Goal: Task Accomplishment & Management: Complete application form

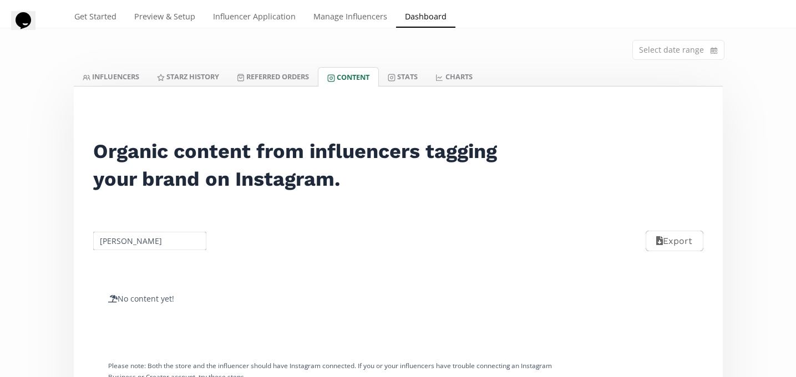
scroll to position [24, 0]
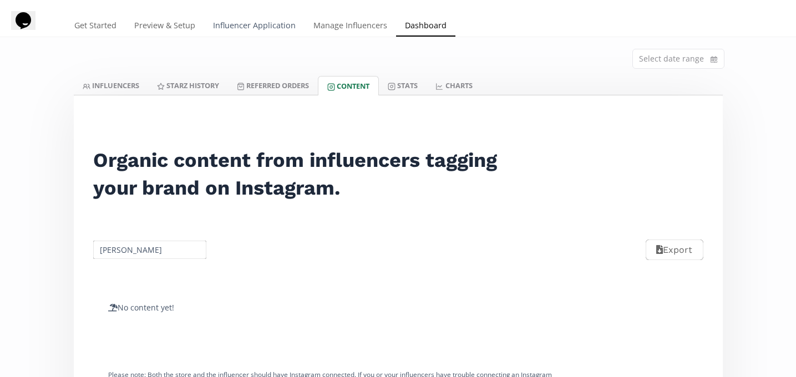
click at [271, 28] on link "Influencer Application" at bounding box center [254, 27] width 100 height 22
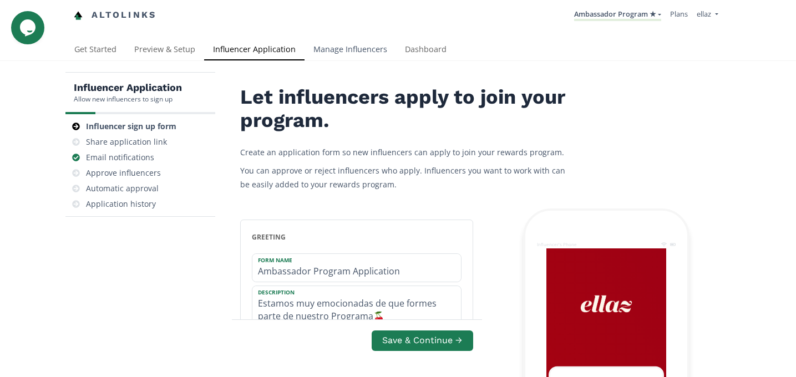
click at [332, 53] on link "Manage Influencers" at bounding box center [349, 50] width 91 height 22
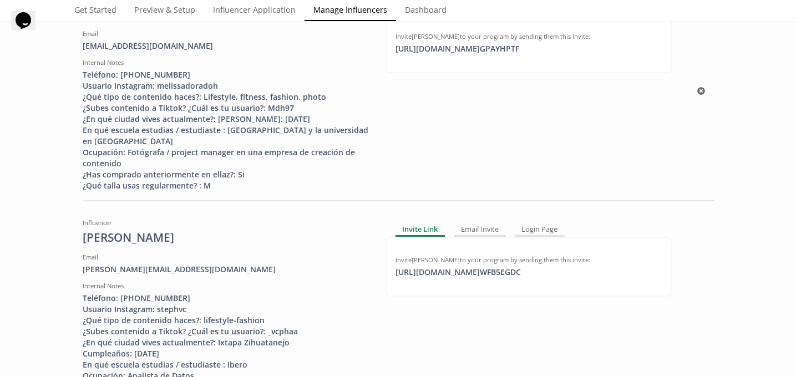
scroll to position [402, 0]
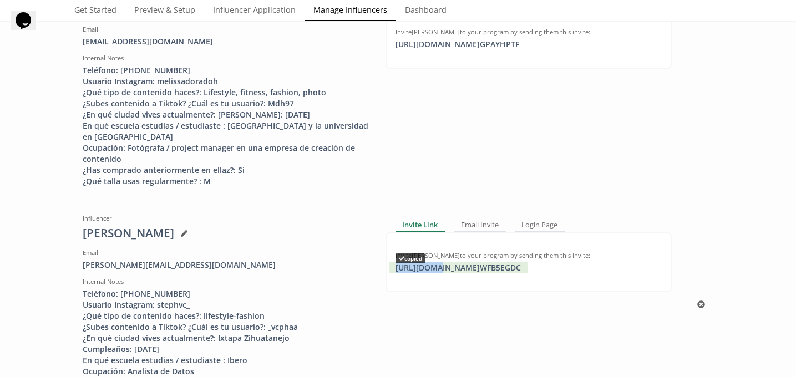
click at [434, 272] on div "https://app.altolinks.com/invite/ WFB5EGDC copied" at bounding box center [458, 267] width 139 height 11
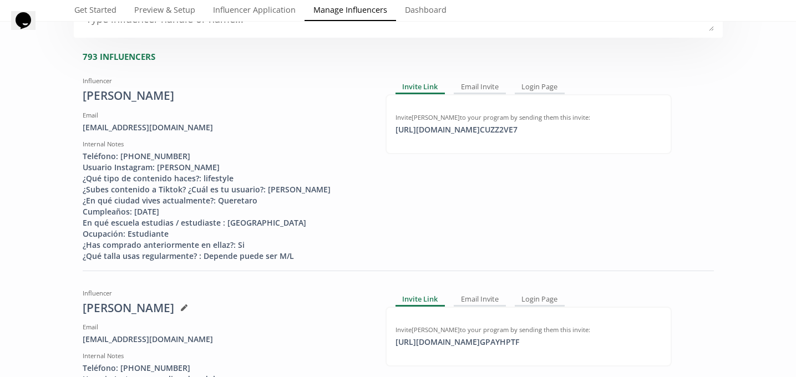
scroll to position [0, 0]
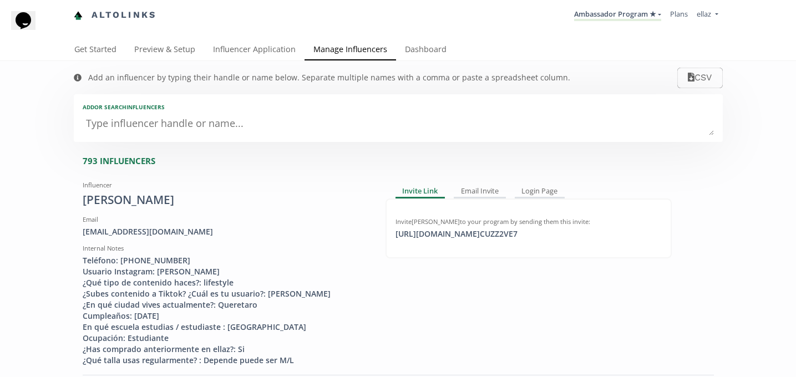
click at [195, 127] on textarea at bounding box center [398, 124] width 631 height 22
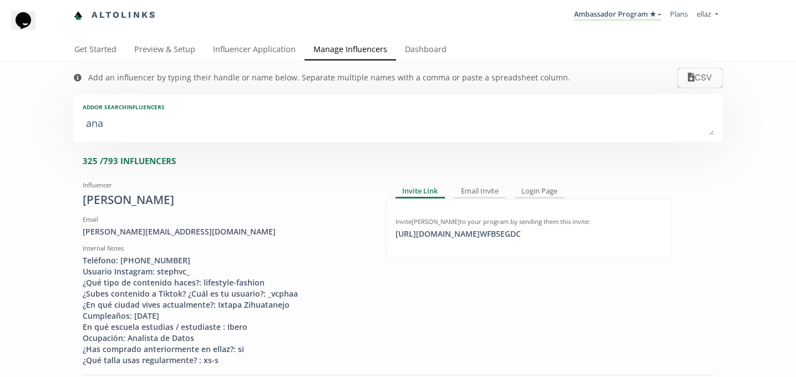
type textarea "ana"
type input "ana"
type input "ANA"
type textarea "ana s"
type input "ana s"
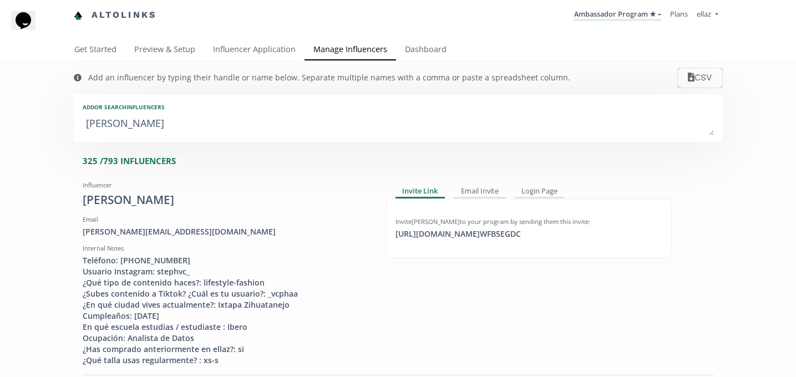
type textarea "ana so"
type input "ana so"
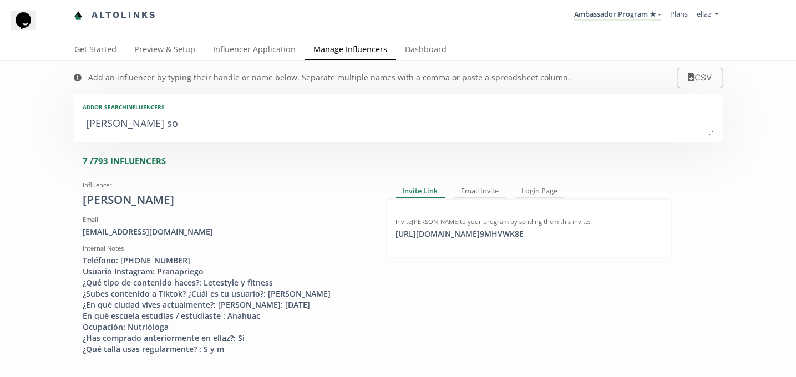
type textarea "ana sof"
type input "ana sof"
type textarea "ana sofi"
type input "ana sofi"
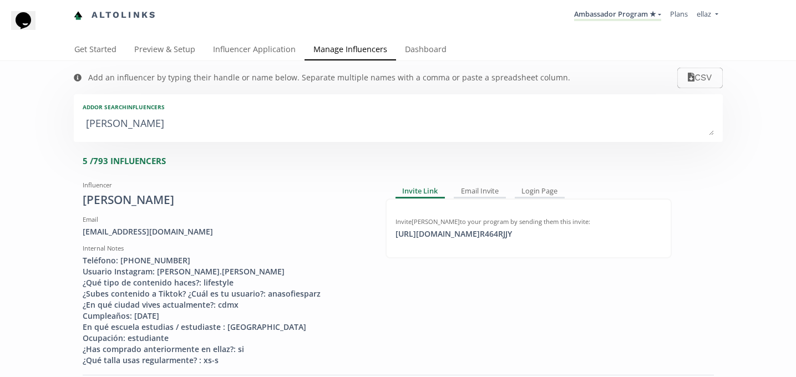
type textarea "ana sofia"
type input "ana sofia"
type textarea "ana sofia."
type input "ana sofia."
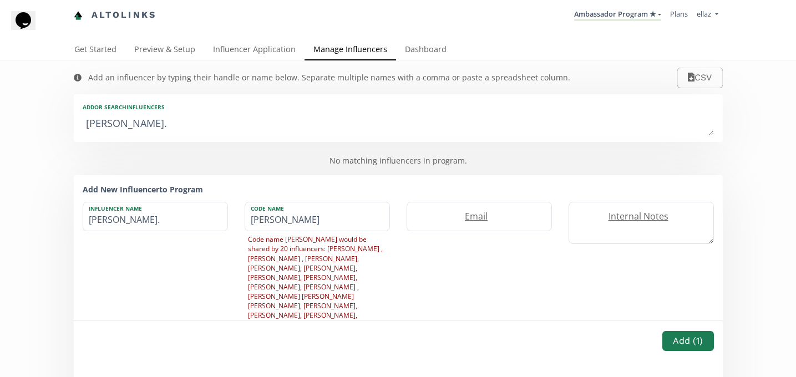
type textarea "ana sofia.v"
type input "ana sofia.v"
type textarea "ana sofia."
type input "ana sofia."
type textarea "ana sofia"
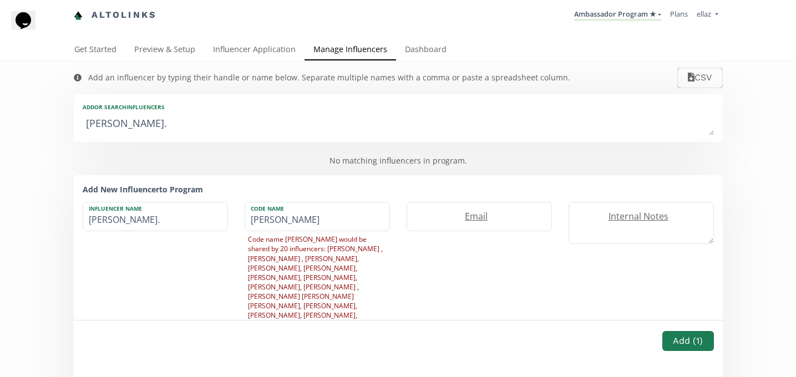
type input "ana sofia"
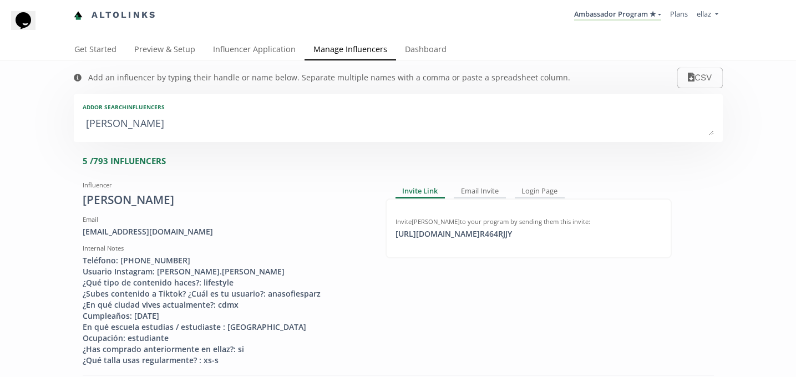
type textarea "ana sofia v"
type input "ana sofia v"
type textarea "ana sofia vre"
type input "ana sofia vre"
type textarea "ana sofia vrel"
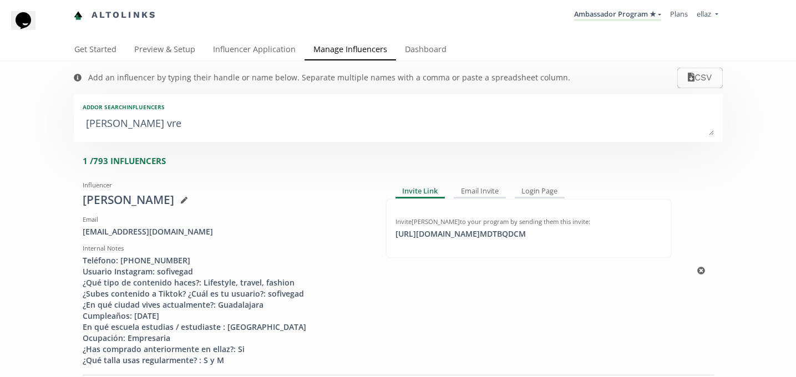
type input "ana sofia vrel"
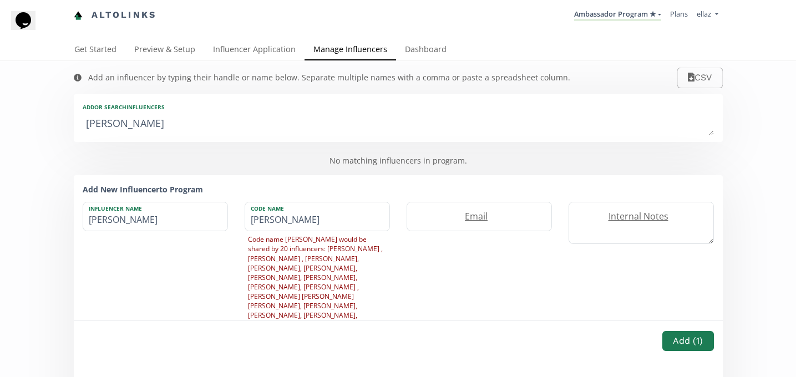
type textarea "ana sofia vre"
type input "ana sofia vre"
type textarea "ana sofia vr"
type input "ana sofia vr"
type textarea "ana sofia v"
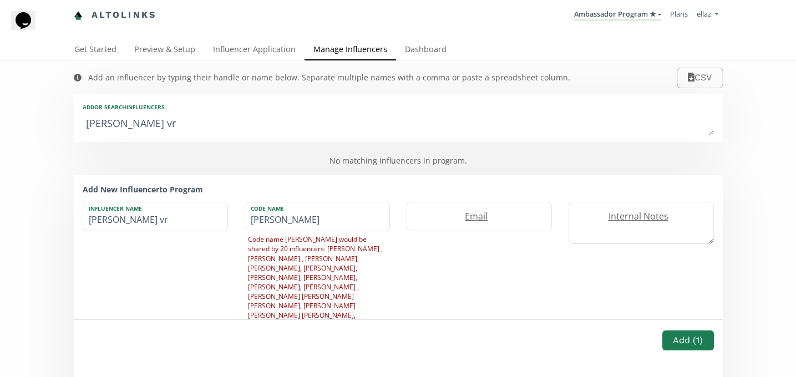
type input "ana sofia v"
type textarea "ana sofia ve"
type input "ana sofia ve"
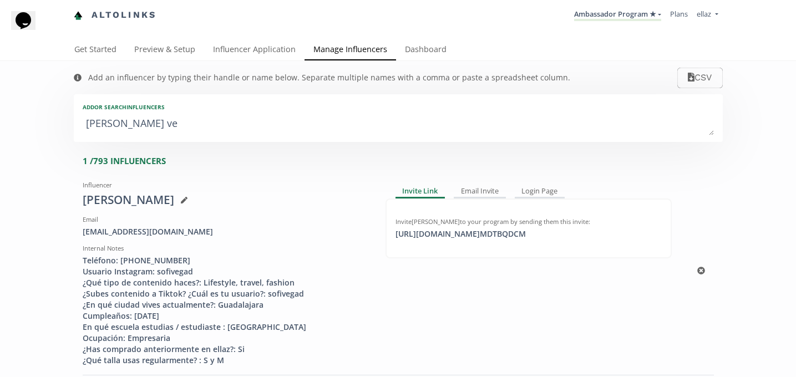
type textarea "ana sofia vel"
type input "ana sofia vel"
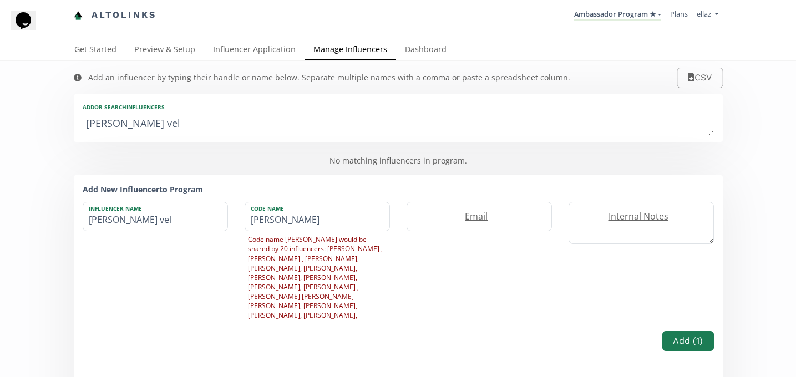
type textarea "ana sofia ve"
type input "ana sofia ve"
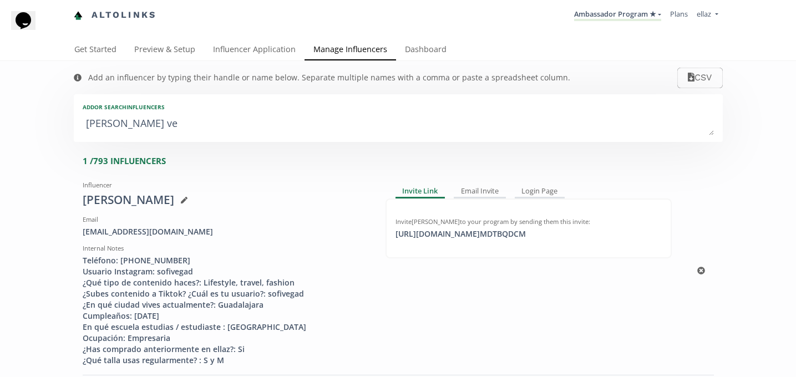
type textarea "ana sofia v"
type input "ana sofia v"
type textarea "ana sofia"
type input "ana sofia"
type textarea "ana sofi"
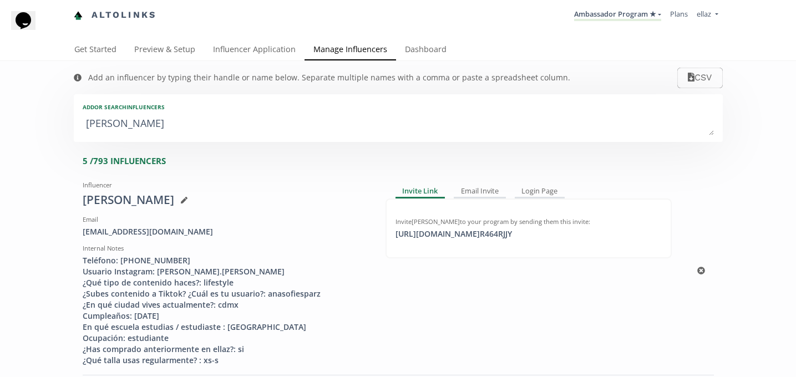
type input "ana sofi"
type textarea "ana sof"
type input "ana sof"
type textarea "ana so"
type input "ana so"
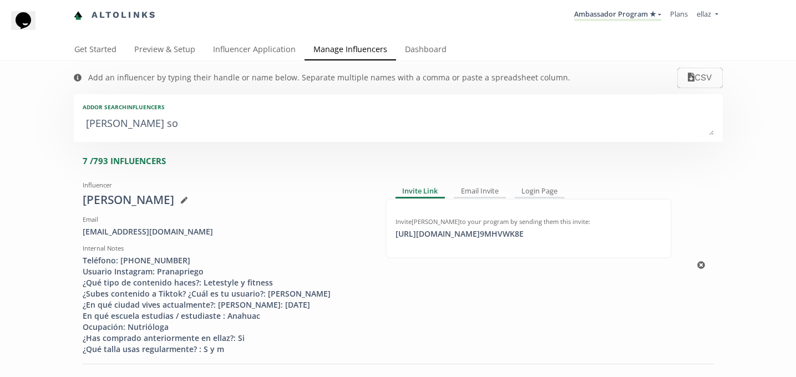
type textarea "ana s"
type input "ana s"
type textarea "ana"
type input "ana"
type textarea "ana v"
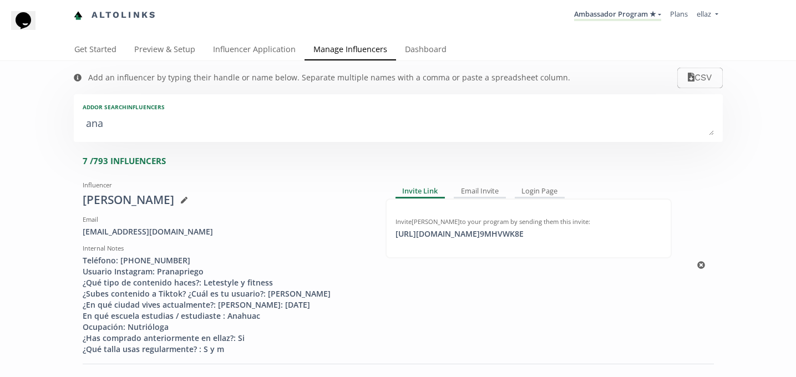
type input "ana v"
type textarea "ana ve"
type input "ana ve"
type textarea "ana vel"
type input "ana vel"
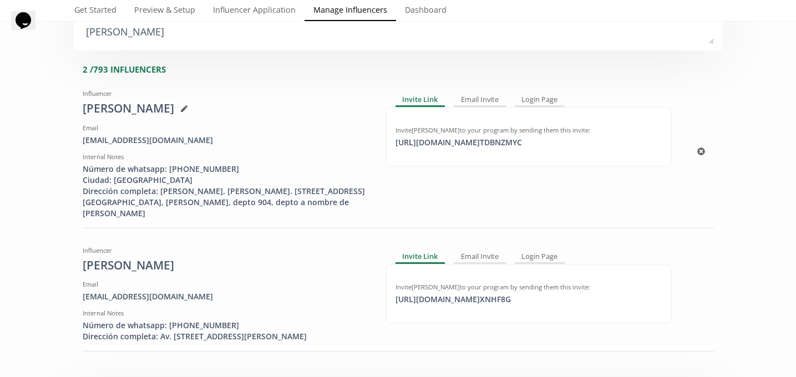
scroll to position [103, 0]
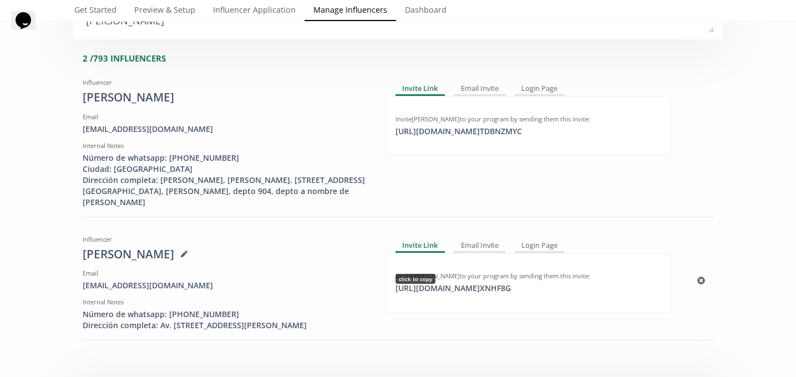
type textarea "ana vel"
click at [503, 289] on div "https://app.altolinks.com/invite/ XNHF8G click to copy" at bounding box center [453, 288] width 129 height 11
copy div "https://app.altolinks.com/inv"
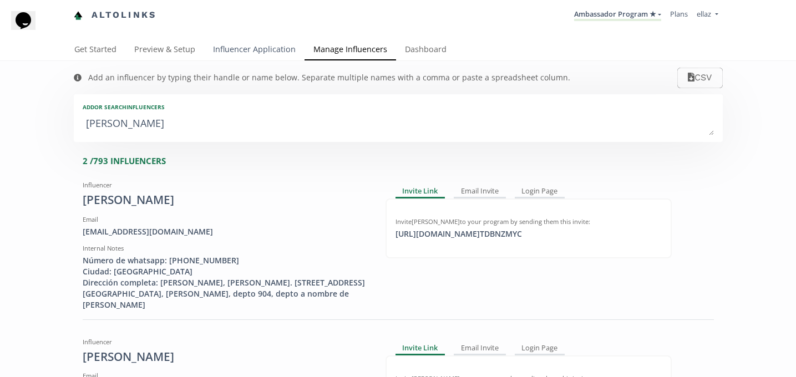
click at [264, 53] on link "Influencer Application" at bounding box center [254, 50] width 100 height 22
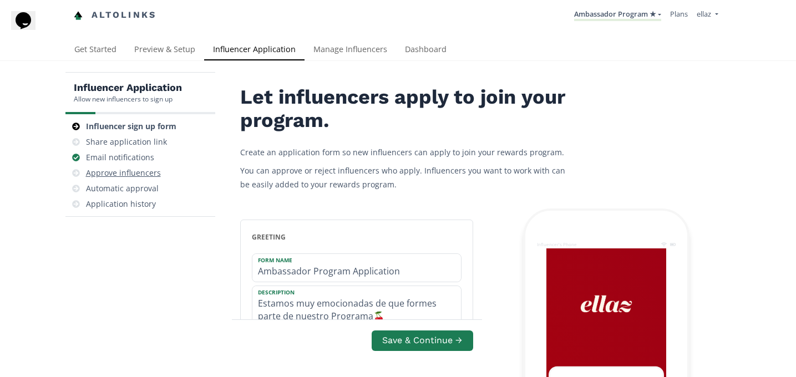
click at [149, 166] on div "Approve influencers" at bounding box center [140, 173] width 141 height 16
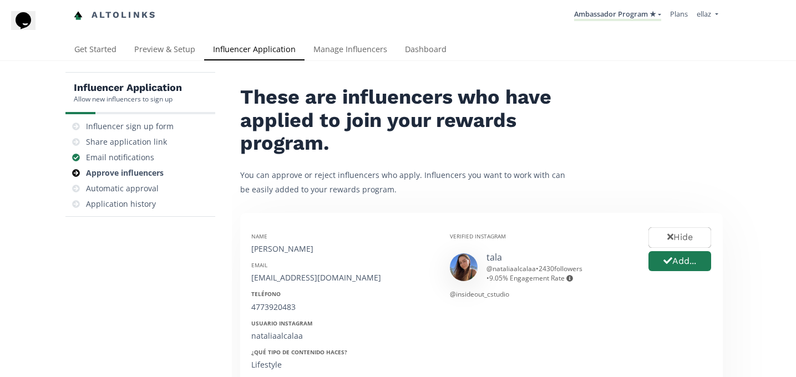
click at [611, 6] on li "Ambassador Program ★ KINEDU MACRO INFLUENCERS (prog ventas) Ambassador Program …" at bounding box center [618, 15] width 96 height 22
click at [613, 16] on link "Ambassador Program ★" at bounding box center [617, 15] width 87 height 12
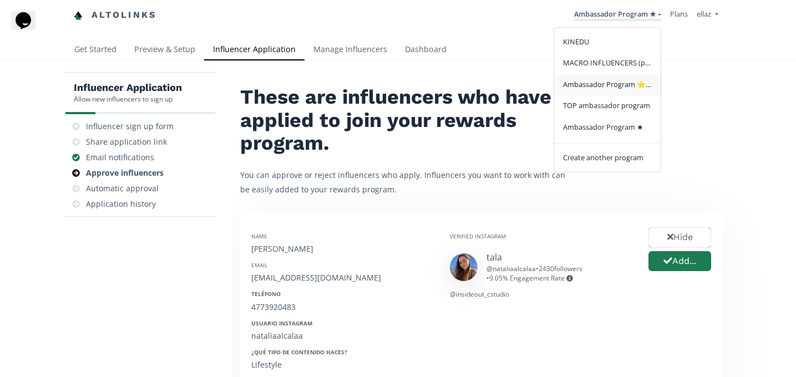
click at [625, 78] on link "Ambassador Program ⭐️⭐️" at bounding box center [607, 86] width 106 height 22
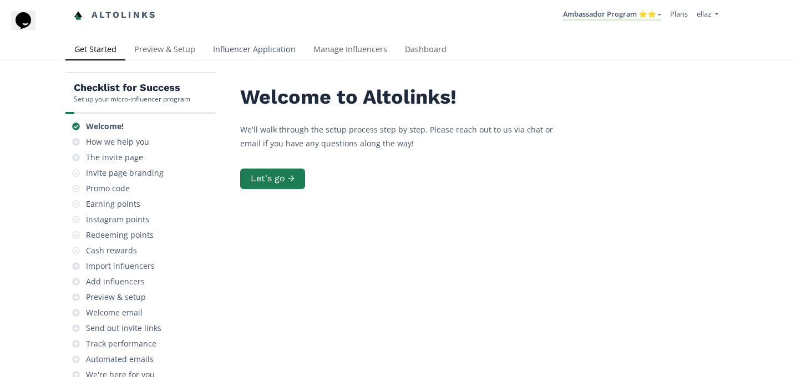
click at [261, 57] on link "Influencer Application" at bounding box center [254, 50] width 100 height 22
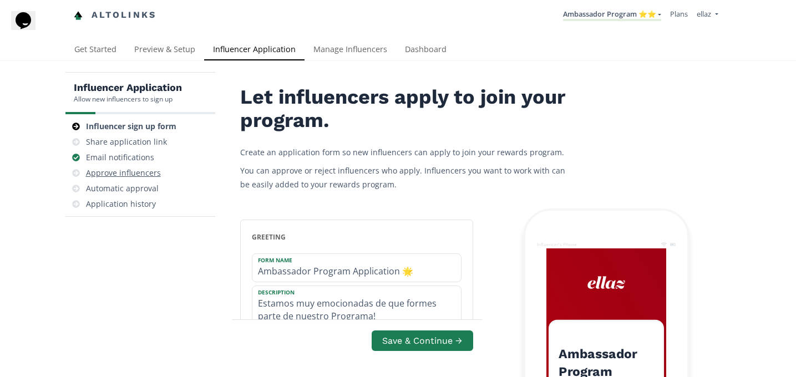
click at [147, 168] on div "Approve influencers" at bounding box center [123, 172] width 75 height 11
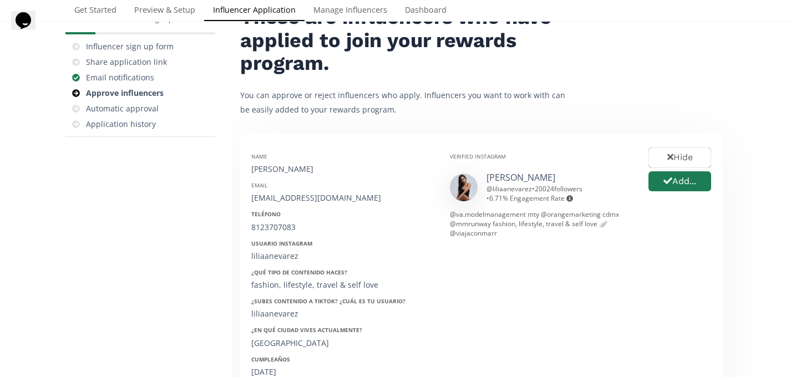
scroll to position [92, 0]
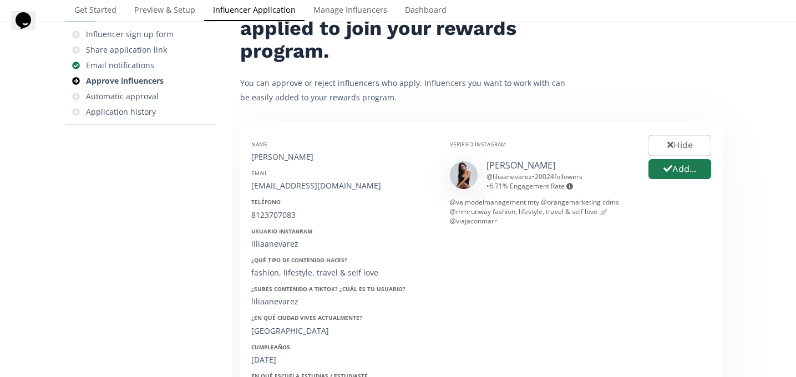
click at [288, 155] on div "[PERSON_NAME]" at bounding box center [342, 156] width 182 height 11
copy div "[PERSON_NAME]"
click at [673, 166] on button "Add..." at bounding box center [680, 169] width 66 height 24
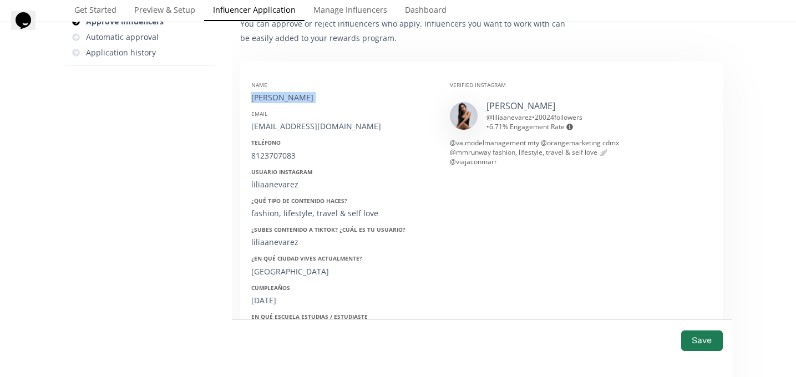
scroll to position [161, 0]
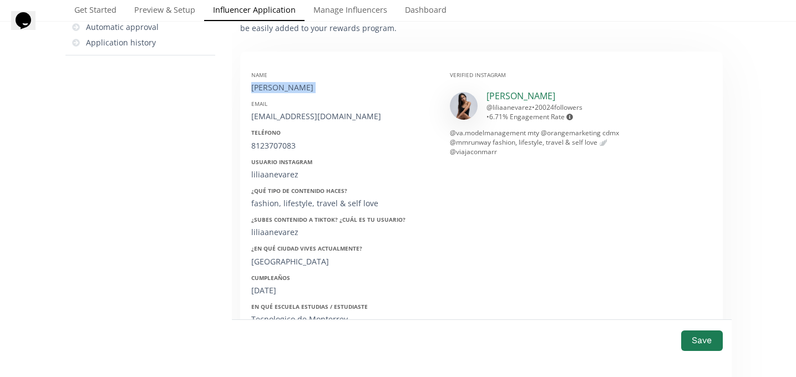
click at [491, 92] on link "LILIA NEVÁREZ" at bounding box center [520, 96] width 69 height 12
click at [294, 111] on div "[EMAIL_ADDRESS][DOMAIN_NAME]" at bounding box center [342, 116] width 182 height 11
copy div "[EMAIL_ADDRESS][DOMAIN_NAME]"
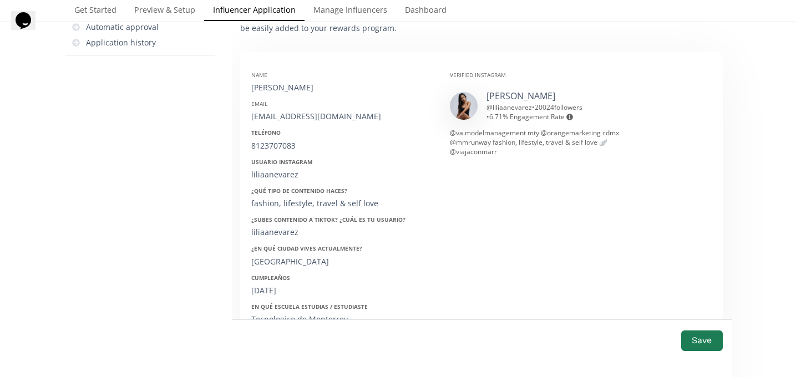
click at [283, 140] on div "8123707083" at bounding box center [342, 145] width 182 height 11
copy div "8123707083"
click at [273, 172] on div "liliaanevarez" at bounding box center [342, 174] width 182 height 11
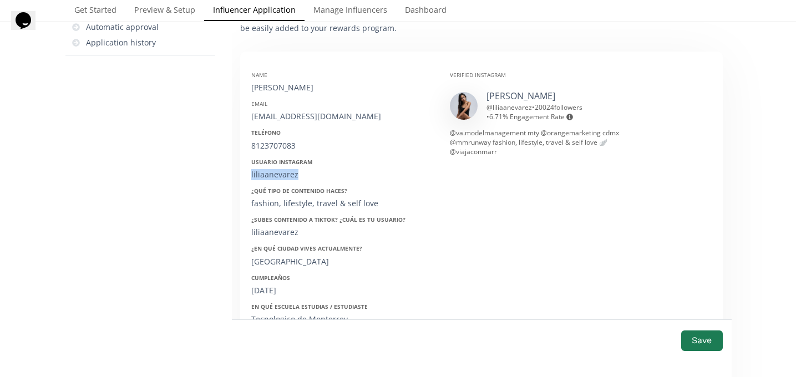
click at [273, 172] on div "liliaanevarez" at bounding box center [342, 174] width 182 height 11
click at [267, 174] on div "liliaanevarez" at bounding box center [342, 174] width 182 height 11
copy div "liliaanevarez"
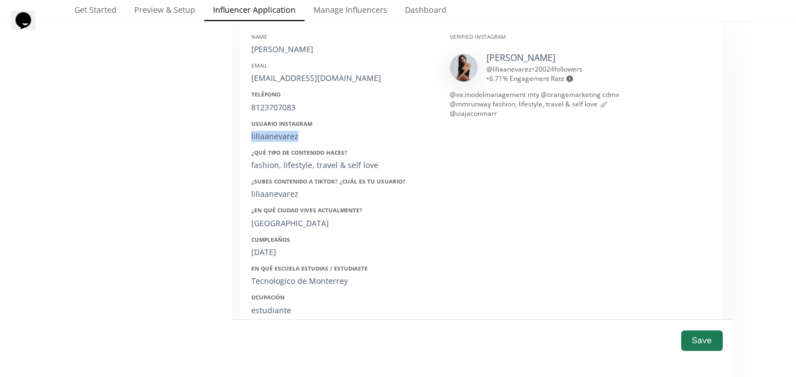
scroll to position [204, 0]
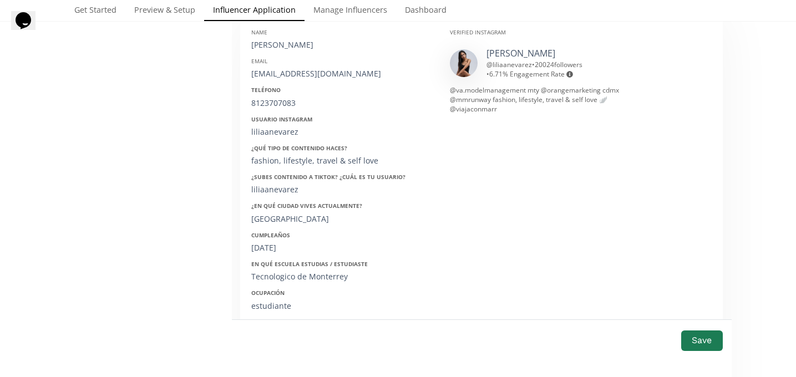
click at [280, 247] on div "24/09/2004" at bounding box center [342, 247] width 182 height 11
copy div "24/09/2004"
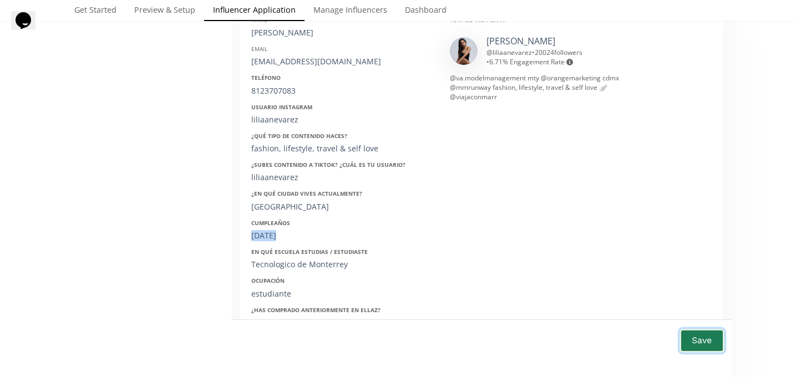
click at [706, 344] on button "Save" at bounding box center [701, 341] width 44 height 24
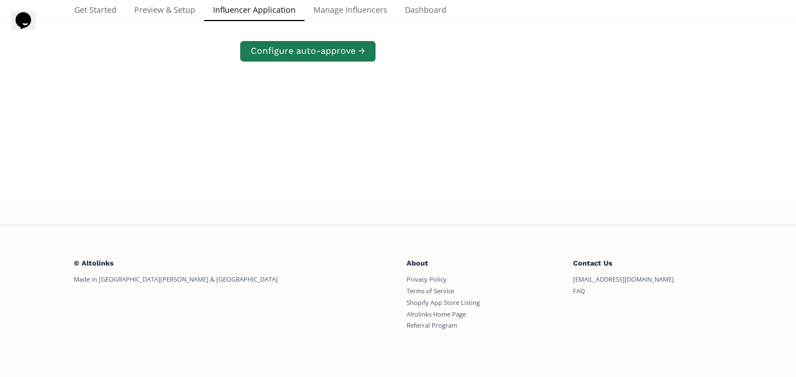
scroll to position [216, 0]
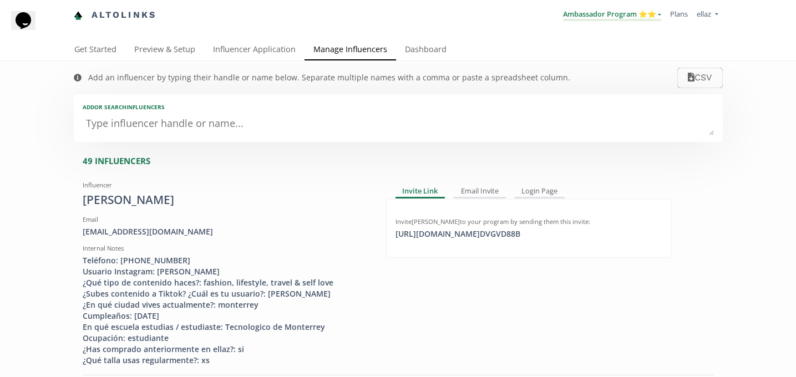
click at [629, 13] on link "Ambassador Program ⭐️⭐️" at bounding box center [612, 15] width 98 height 12
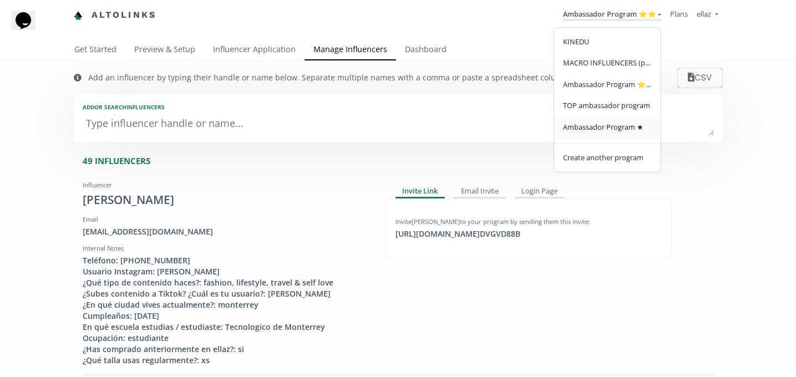
click at [624, 127] on span "Ambassador Program ★" at bounding box center [603, 127] width 80 height 10
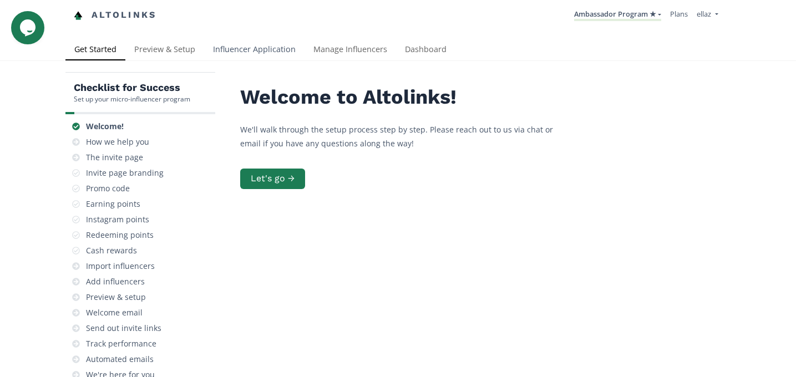
click at [265, 49] on link "Influencer Application" at bounding box center [254, 50] width 100 height 22
click at [259, 53] on link "Influencer Application" at bounding box center [254, 50] width 100 height 22
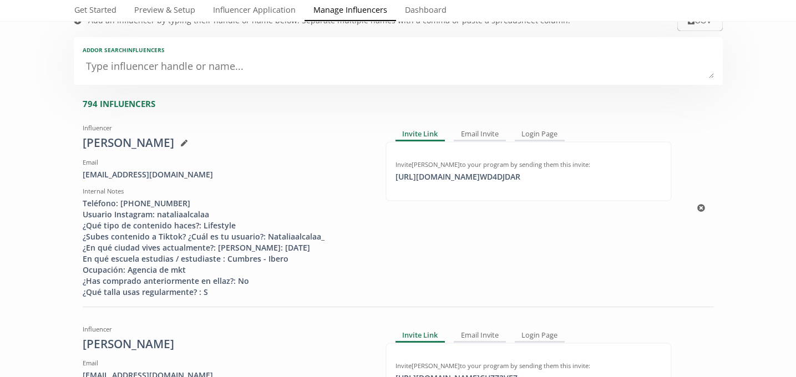
scroll to position [68, 0]
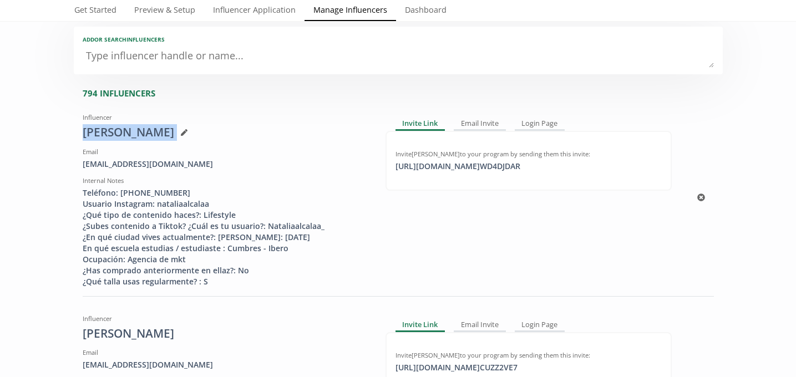
drag, startPoint x: 160, startPoint y: 133, endPoint x: 78, endPoint y: 130, distance: 82.7
click at [78, 130] on div "Influencer Natalia Alcala Email alcalanatalia1@gmail.com Internal Notes Teléfon…" at bounding box center [225, 198] width 303 height 179
copy div "Natalia Alcala"
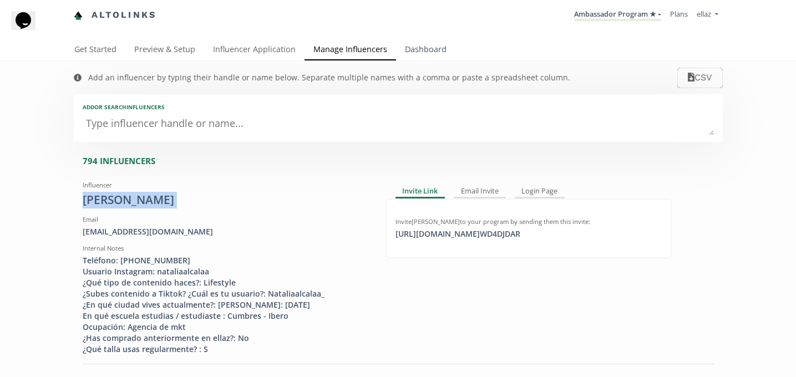
click at [407, 49] on link "Dashboard" at bounding box center [425, 50] width 59 height 22
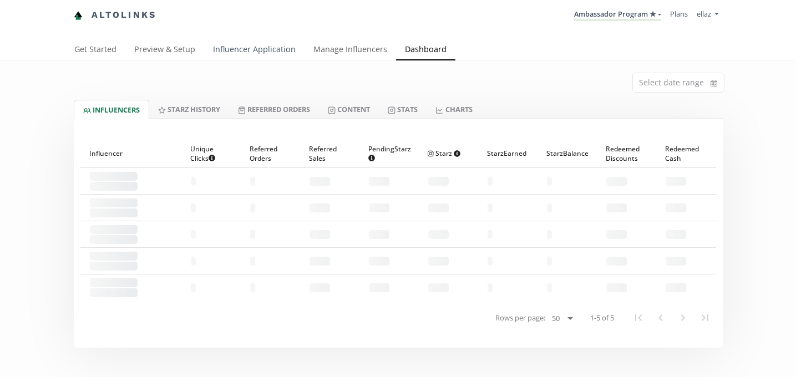
click at [233, 48] on link "Influencer Application" at bounding box center [254, 50] width 100 height 22
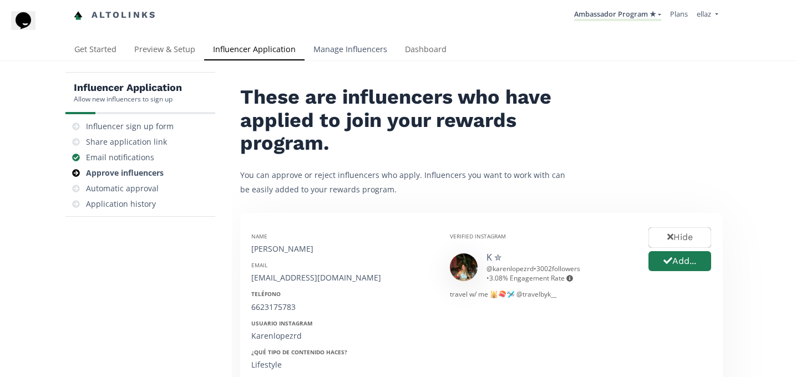
click at [360, 54] on link "Manage Influencers" at bounding box center [349, 50] width 91 height 22
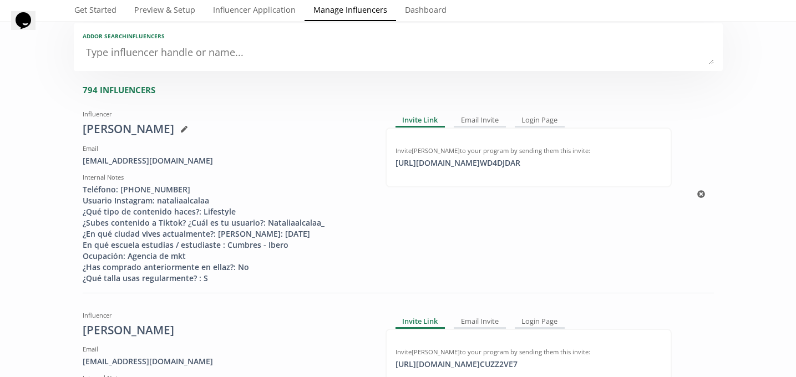
scroll to position [72, 0]
copy div "[EMAIL_ADDRESS][DOMAIN_NAME]"
drag, startPoint x: 186, startPoint y: 160, endPoint x: 81, endPoint y: 159, distance: 104.8
click at [81, 159] on div "Influencer [PERSON_NAME] Email [EMAIL_ADDRESS][DOMAIN_NAME] Internal Notes Telé…" at bounding box center [225, 193] width 303 height 179
click at [144, 187] on div "Teléfono: [PHONE_NUMBER] Usuario Instagram: nataliaalcalaa ¿Qué tipo de conteni…" at bounding box center [226, 233] width 286 height 100
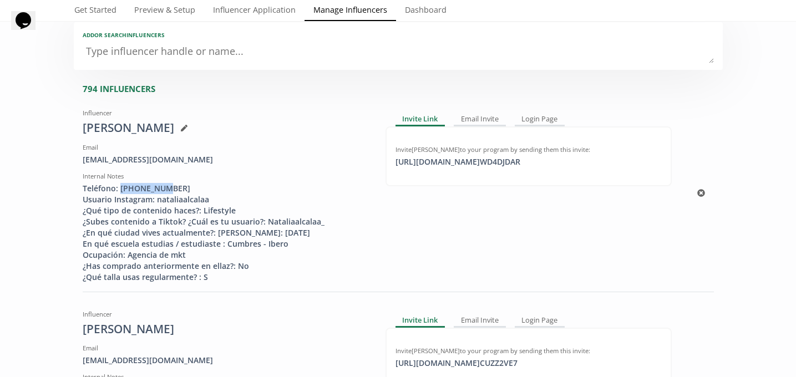
click at [144, 187] on div "Teléfono: 4773920483 Usuario Instagram: nataliaalcalaa ¿Qué tipo de contenido h…" at bounding box center [226, 233] width 286 height 100
copy div "4773920483"
click at [183, 199] on div "Teléfono: 4773920483 Usuario Instagram: nataliaalcalaa ¿Qué tipo de contenido h…" at bounding box center [226, 233] width 286 height 100
copy div "nataliaalcalaa"
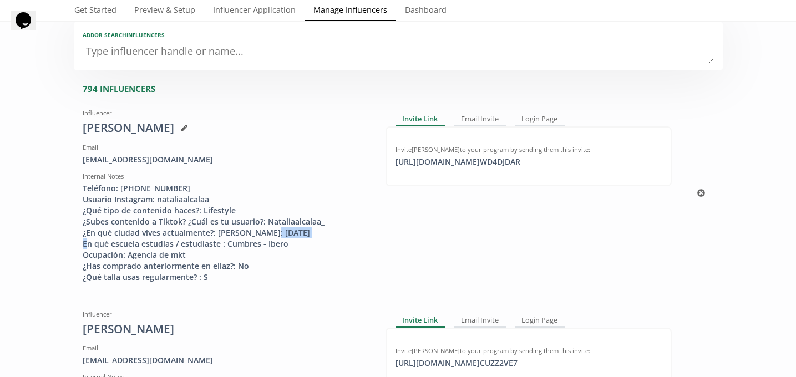
drag, startPoint x: 133, startPoint y: 242, endPoint x: 199, endPoint y: 242, distance: 66.0
click at [199, 242] on div "Teléfono: 4773920483 Usuario Instagram: nataliaalcalaa ¿Qué tipo de contenido h…" at bounding box center [226, 233] width 286 height 100
copy div "05/04/2001"
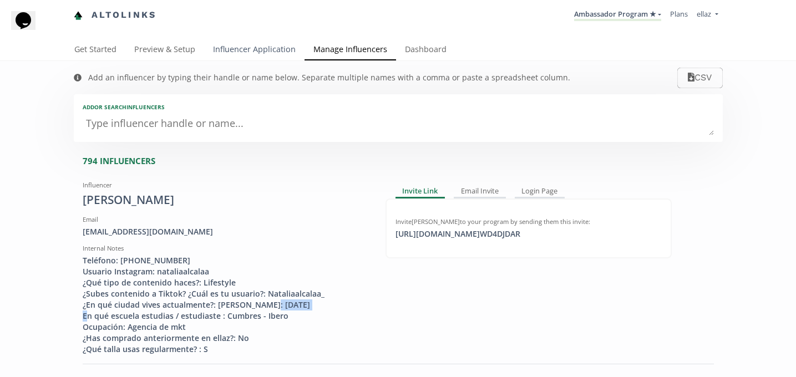
click at [258, 50] on link "Influencer Application" at bounding box center [254, 50] width 100 height 22
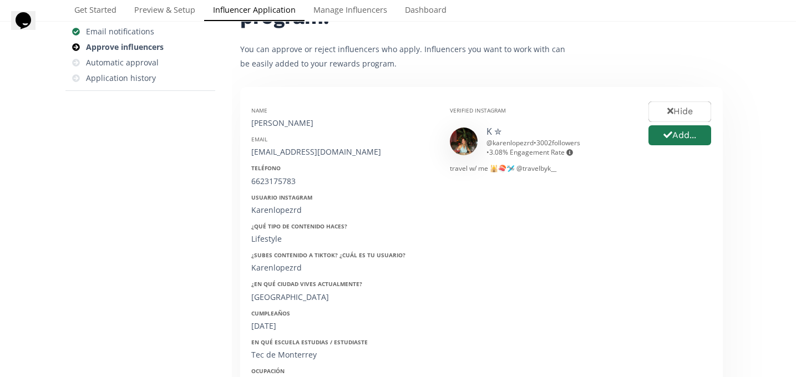
scroll to position [191, 0]
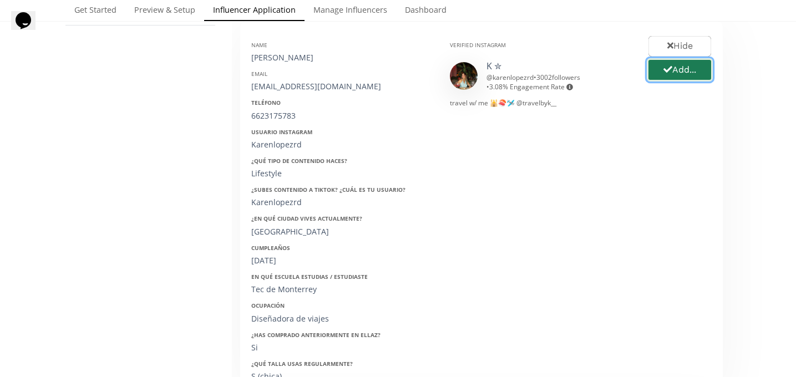
click at [673, 75] on button "Add..." at bounding box center [680, 70] width 66 height 24
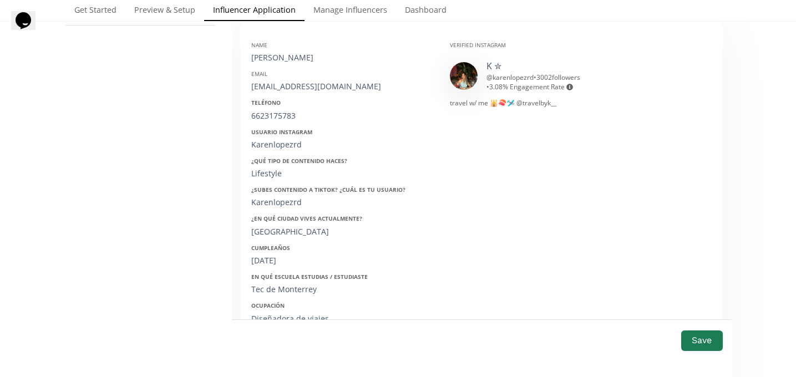
click at [276, 57] on div "[PERSON_NAME]" at bounding box center [342, 57] width 182 height 11
copy div "[PERSON_NAME]"
click at [287, 84] on div "[EMAIL_ADDRESS][DOMAIN_NAME]" at bounding box center [342, 86] width 182 height 11
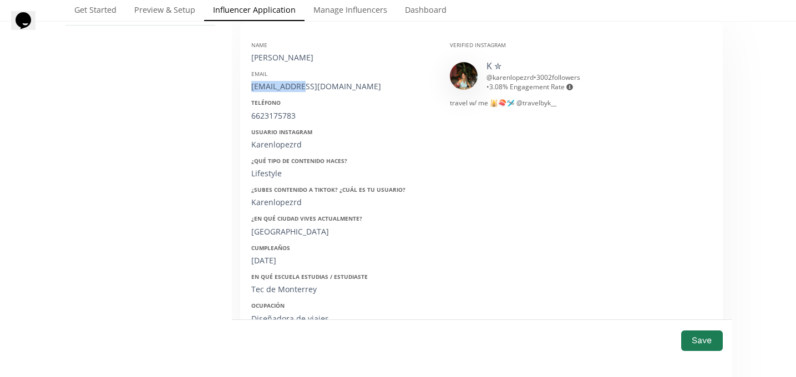
click at [287, 84] on div "[EMAIL_ADDRESS][DOMAIN_NAME]" at bounding box center [342, 86] width 182 height 11
copy div "[EMAIL_ADDRESS][DOMAIN_NAME]"
click at [267, 108] on div "Teléfono 6623175783" at bounding box center [342, 110] width 182 height 22
click at [267, 120] on div "6623175783" at bounding box center [342, 115] width 182 height 11
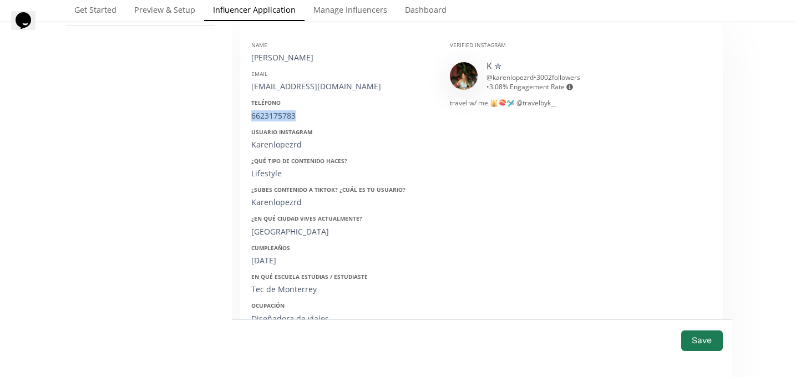
click at [267, 120] on div "6623175783" at bounding box center [342, 115] width 182 height 11
copy div "6623175783"
click at [273, 145] on div "Karenlopezrd" at bounding box center [342, 144] width 182 height 11
copy div "Karenlopezrd"
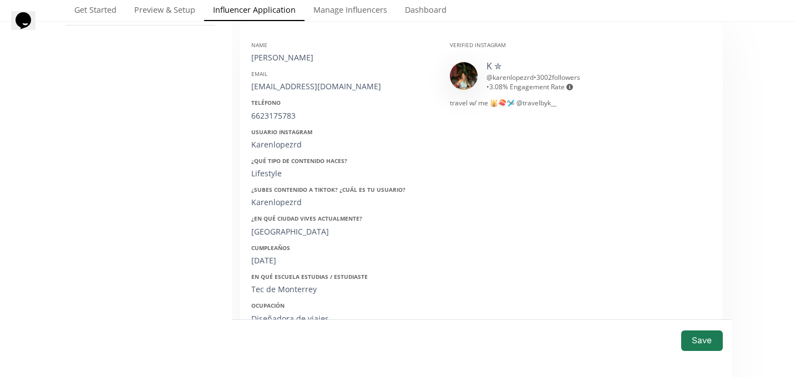
click at [270, 263] on div "02/12/2002" at bounding box center [342, 260] width 182 height 11
copy div "02/12/2002"
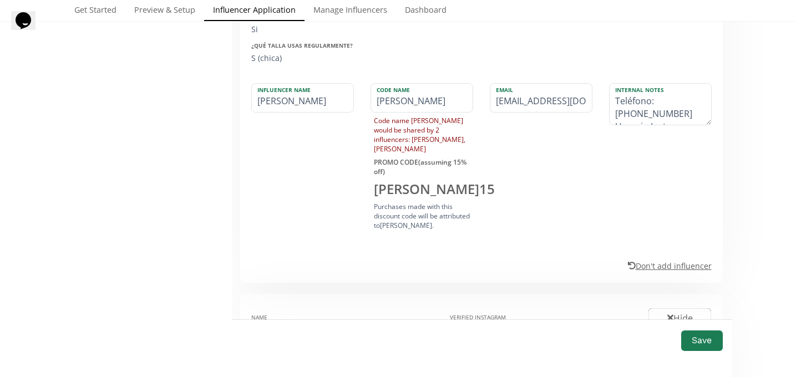
scroll to position [778, 0]
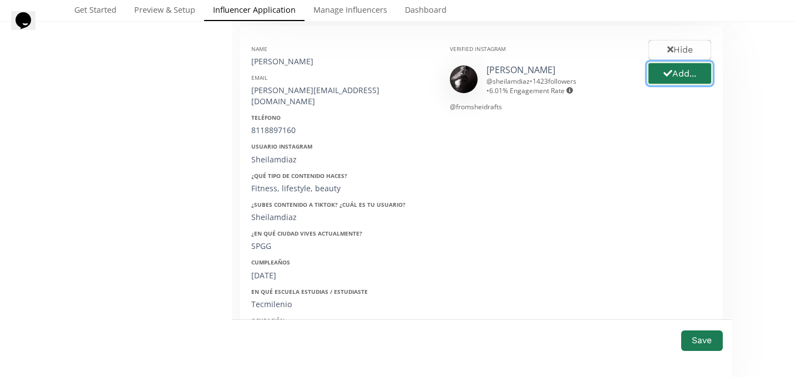
click at [680, 65] on button "Add..." at bounding box center [680, 74] width 66 height 24
click at [284, 56] on div "[PERSON_NAME]" at bounding box center [342, 61] width 182 height 11
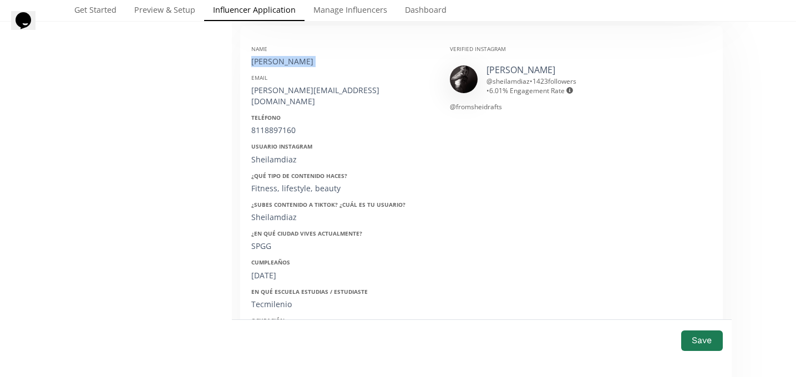
click at [284, 56] on div "[PERSON_NAME]" at bounding box center [342, 61] width 182 height 11
copy div "Sheila Mendoza diaz"
click at [270, 85] on div "sheila.mdiazz@hotmail.com" at bounding box center [342, 96] width 182 height 22
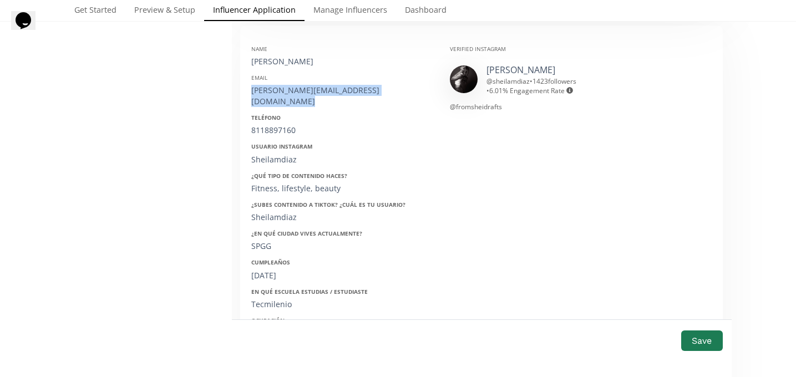
copy div "sheila.mdiazz@hotmail.com"
click at [279, 125] on div "8118897160" at bounding box center [342, 130] width 182 height 11
copy div "8118897160"
click at [272, 154] on div "Sheilamdiaz" at bounding box center [342, 159] width 182 height 11
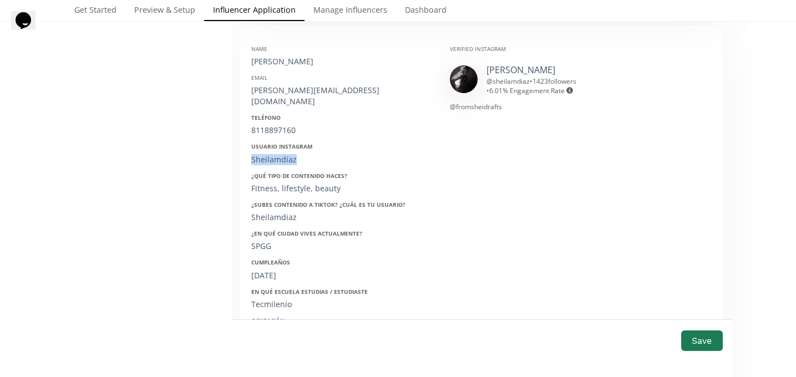
click at [272, 154] on div "Sheilamdiaz" at bounding box center [342, 159] width 182 height 11
copy div "Sheilamdiaz"
click at [262, 270] on div "07/08/1998" at bounding box center [342, 275] width 182 height 11
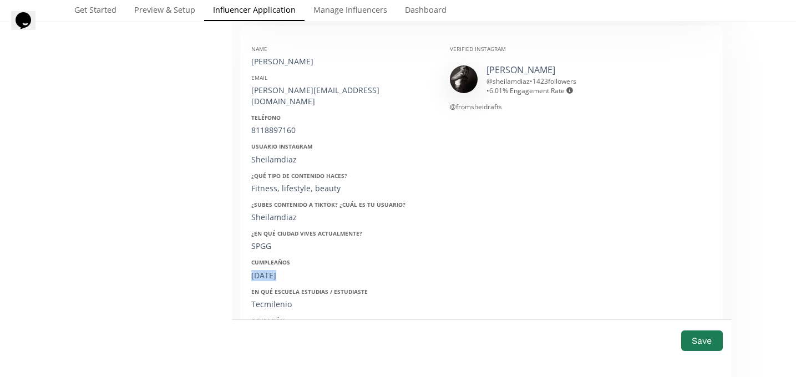
copy div "07/08/1998"
click at [702, 344] on button "Save" at bounding box center [701, 341] width 44 height 24
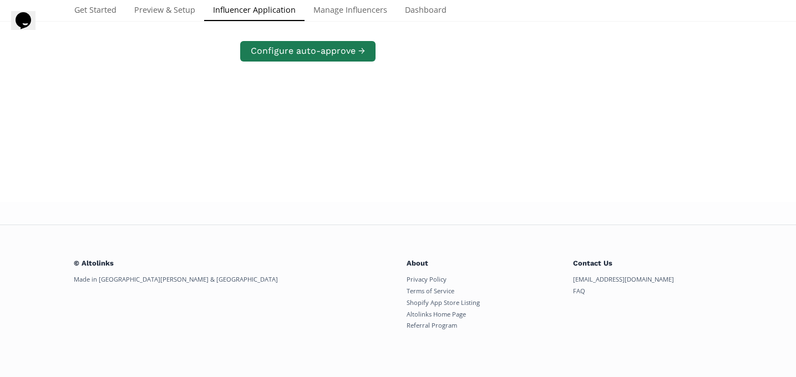
scroll to position [0, 0]
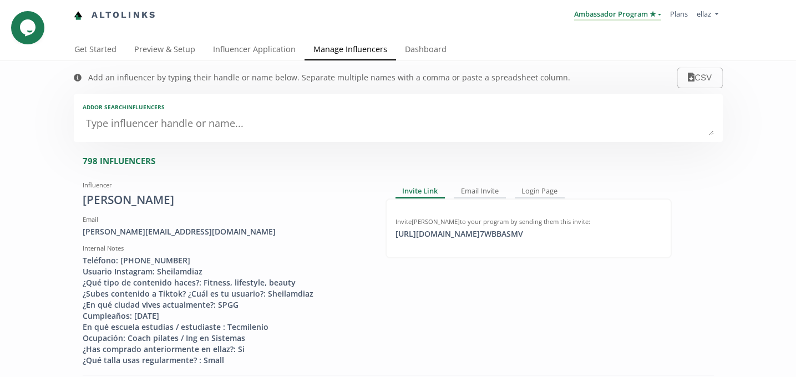
click at [610, 13] on link "Ambassador Program ★" at bounding box center [617, 15] width 87 height 12
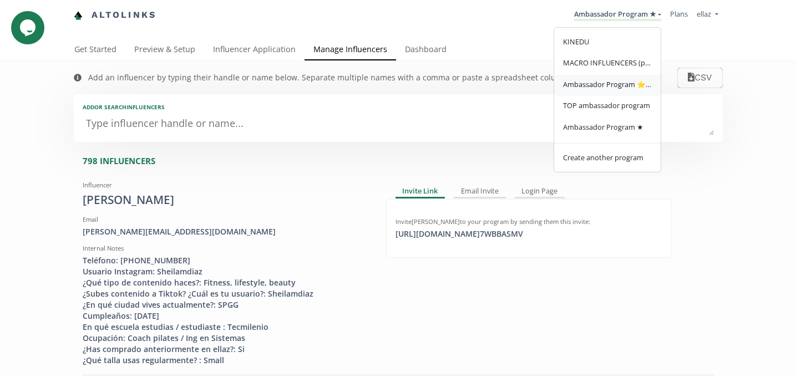
click at [602, 86] on span "Ambassador Program ⭐️⭐️" at bounding box center [607, 84] width 89 height 10
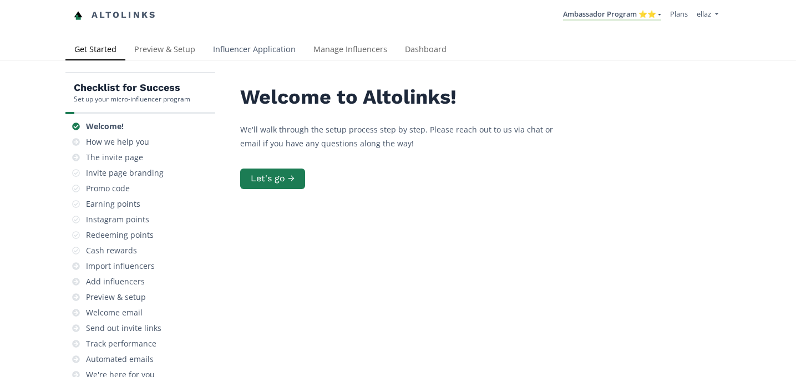
click at [230, 53] on link "Influencer Application" at bounding box center [254, 50] width 100 height 22
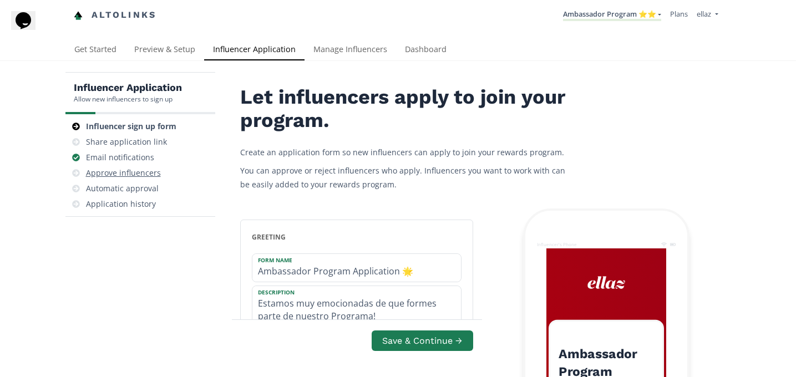
click at [134, 176] on div "Approve influencers" at bounding box center [123, 172] width 75 height 11
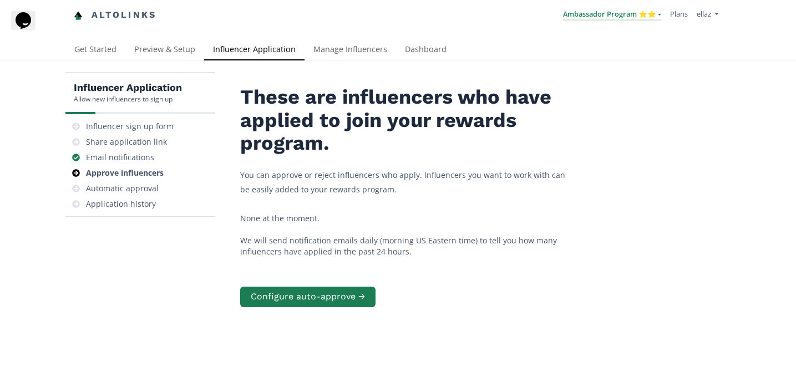
click at [612, 19] on link "Ambassador Program ⭐️⭐️" at bounding box center [612, 15] width 98 height 12
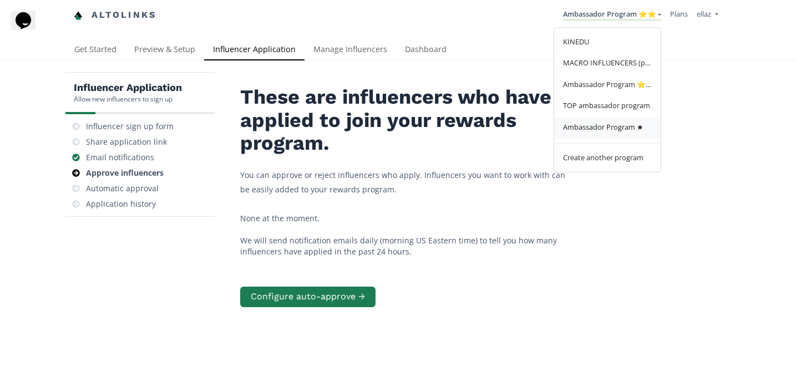
click at [605, 134] on link "Ambassador Program ★" at bounding box center [607, 129] width 106 height 22
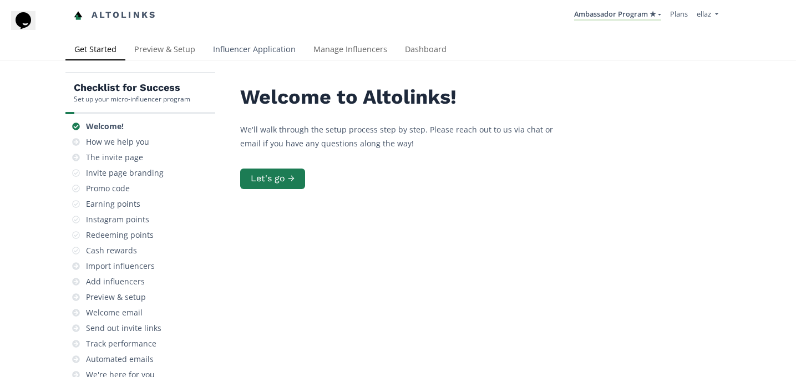
click at [242, 48] on link "Influencer Application" at bounding box center [254, 50] width 100 height 22
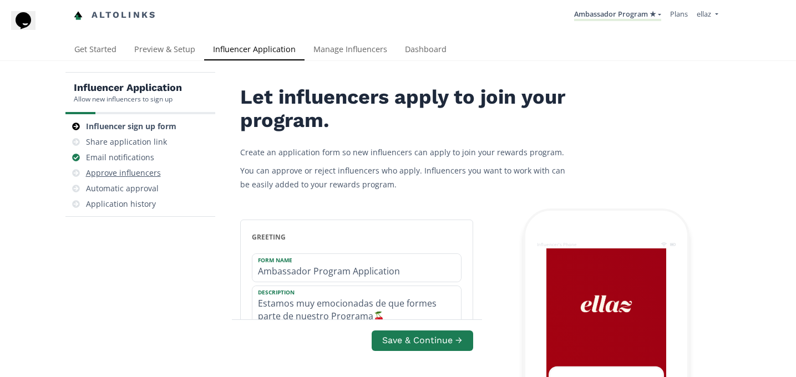
click at [137, 171] on div "Approve influencers" at bounding box center [123, 172] width 75 height 11
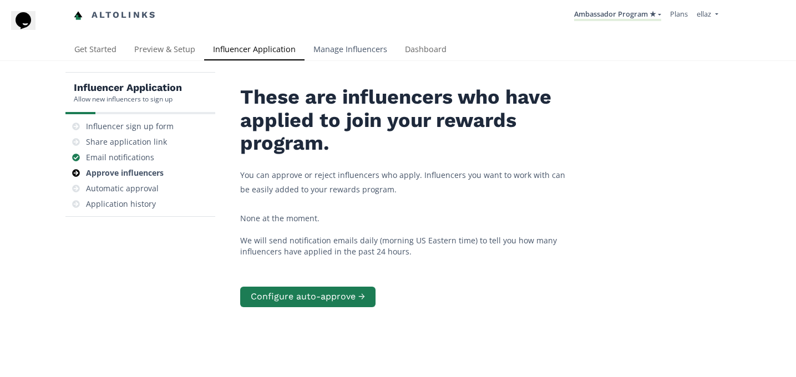
click at [319, 58] on link "Manage Influencers" at bounding box center [349, 50] width 91 height 22
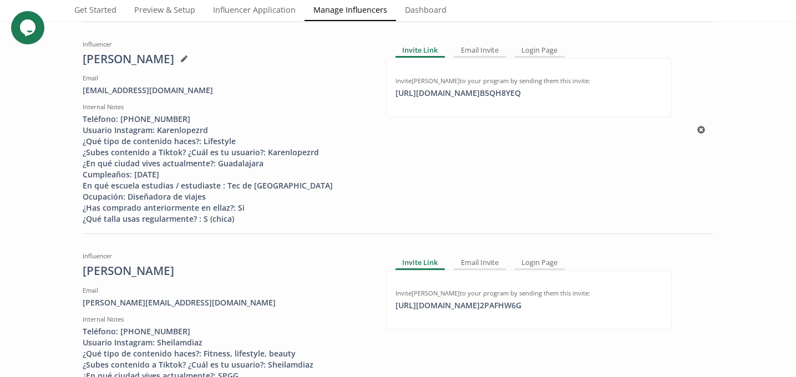
scroll to position [356, 0]
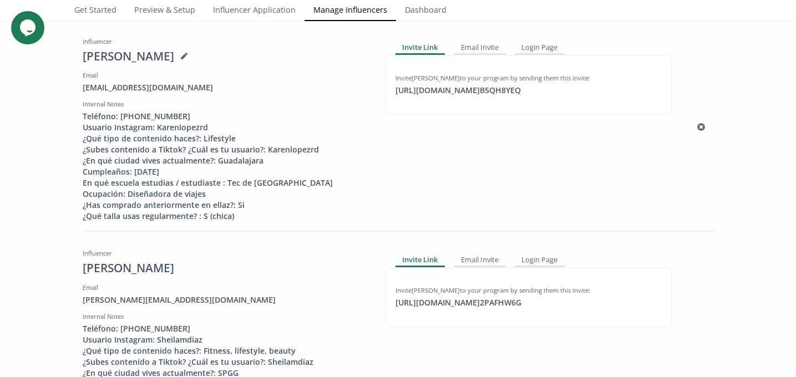
click at [434, 97] on div "Invite [PERSON_NAME] to your program by sending them this invite: [URL][DOMAIN_…" at bounding box center [528, 85] width 286 height 60
click at [433, 89] on div "[URL][DOMAIN_NAME] B5QH8YEQ click to copy" at bounding box center [458, 90] width 139 height 11
copy div "[URL][DOMAIN_NAME] B5QH8YEQ"
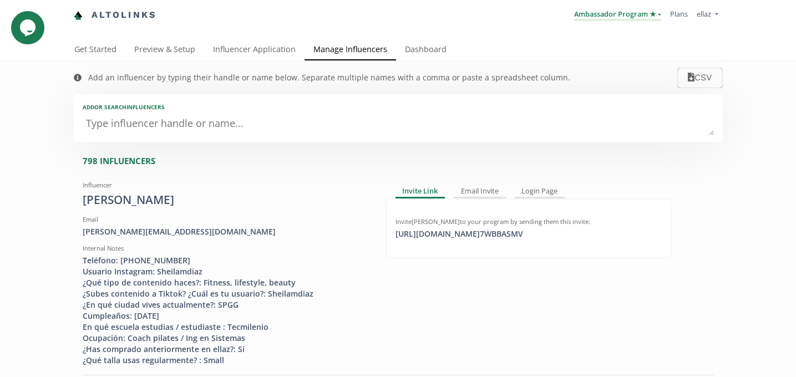
click at [639, 16] on link "Ambassador Program ★" at bounding box center [617, 15] width 87 height 12
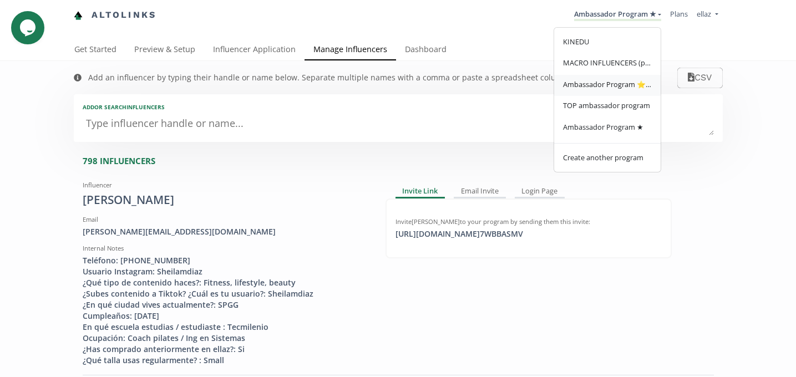
click at [616, 82] on span "Ambassador Program ⭐️⭐️" at bounding box center [607, 84] width 89 height 10
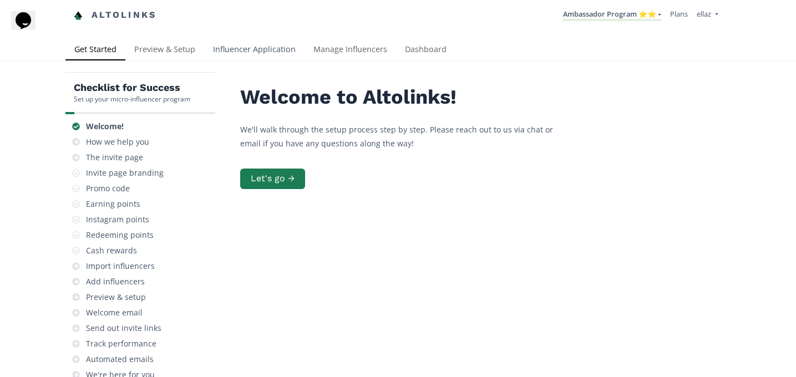
click at [269, 59] on link "Influencer Application" at bounding box center [254, 50] width 100 height 22
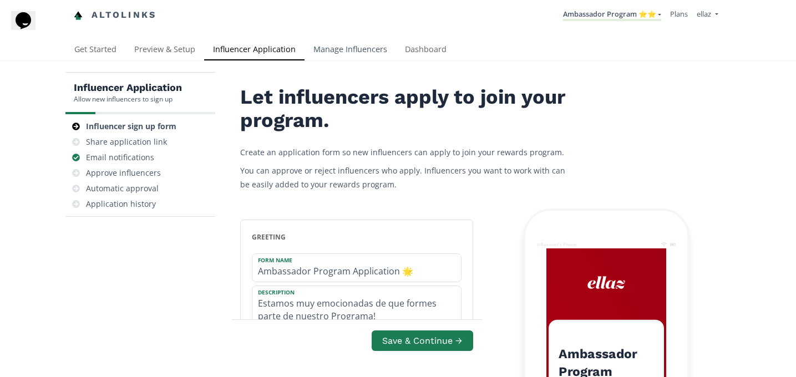
click at [353, 51] on link "Manage Influencers" at bounding box center [349, 50] width 91 height 22
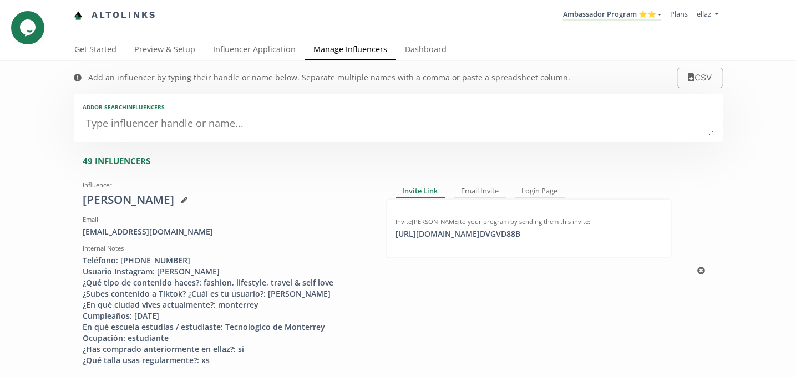
click at [492, 233] on div "[URL][DOMAIN_NAME] DVGVD88B click to copy" at bounding box center [458, 233] width 138 height 11
click at [247, 54] on link "Influencer Application" at bounding box center [254, 50] width 100 height 22
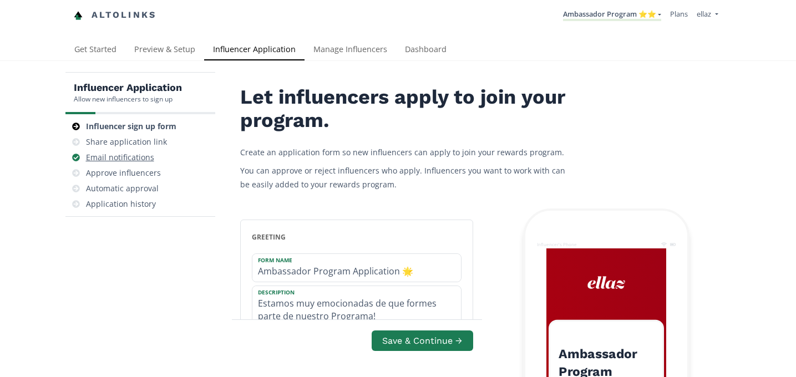
click at [149, 162] on div "Email notifications" at bounding box center [120, 157] width 68 height 11
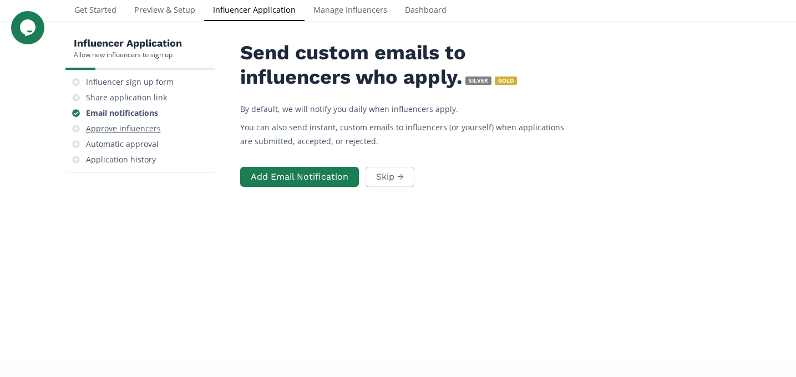
click at [147, 127] on div "Approve influencers" at bounding box center [123, 128] width 75 height 11
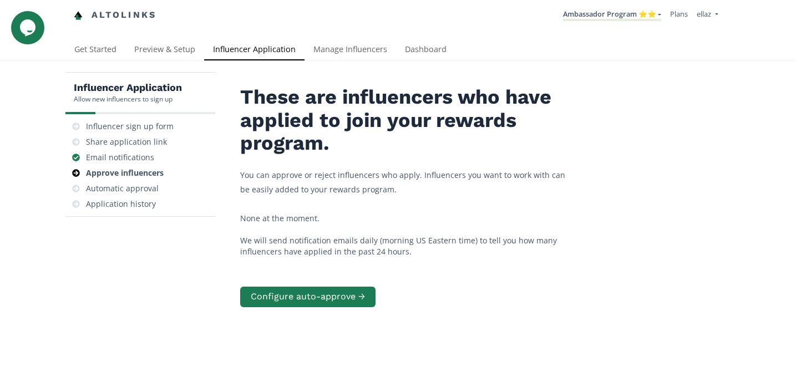
click at [429, 34] on div "Altolinks Ambassador Program ⭐️⭐️ KINEDU MACRO INFLUENCERS (prog ventas) Ambass…" at bounding box center [398, 19] width 796 height 39
click at [427, 43] on link "Dashboard" at bounding box center [425, 50] width 59 height 22
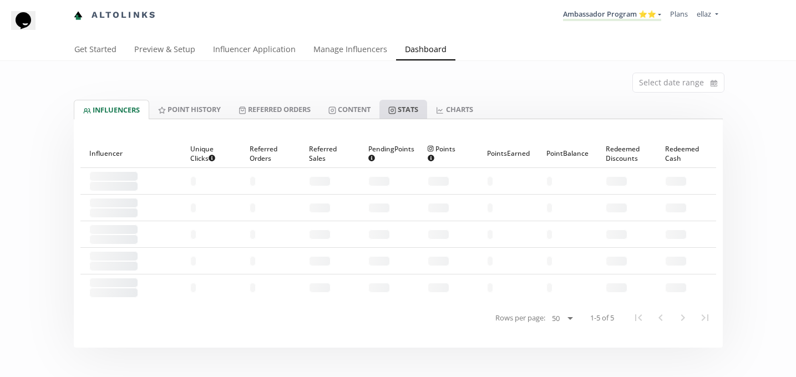
click at [409, 105] on link "Stats" at bounding box center [403, 109] width 48 height 19
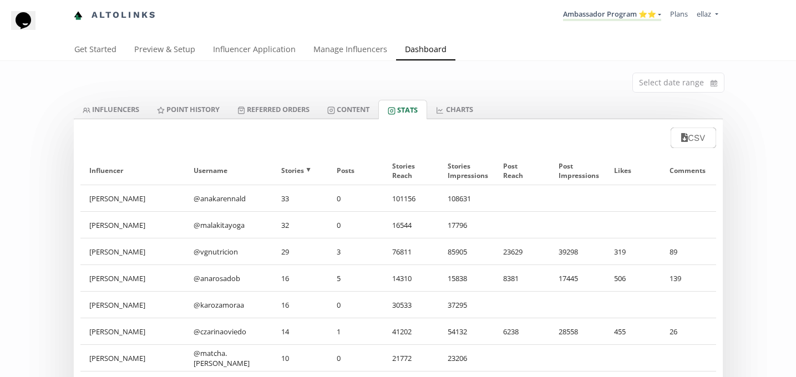
click at [363, 95] on div "Select date range" at bounding box center [397, 80] width 665 height 39
click at [353, 111] on link "Content" at bounding box center [348, 109] width 60 height 19
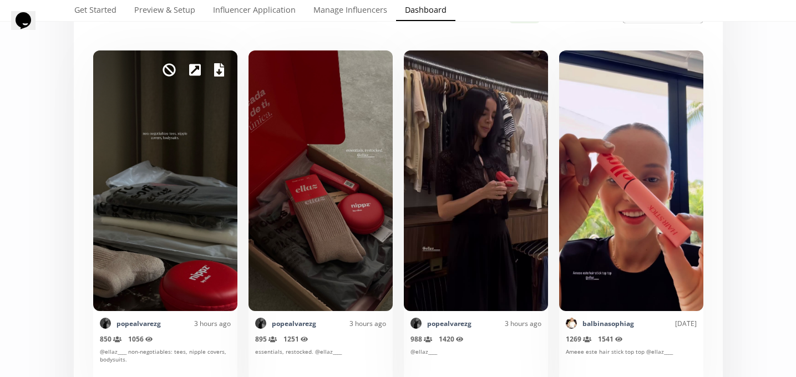
scroll to position [267, 0]
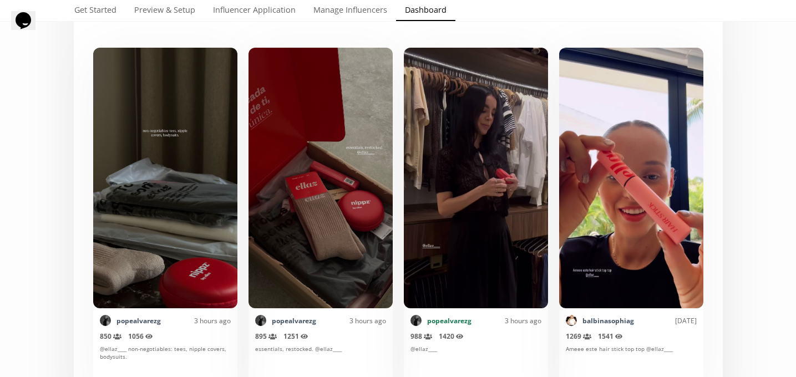
click at [449, 321] on link "popealvarezg" at bounding box center [449, 320] width 44 height 9
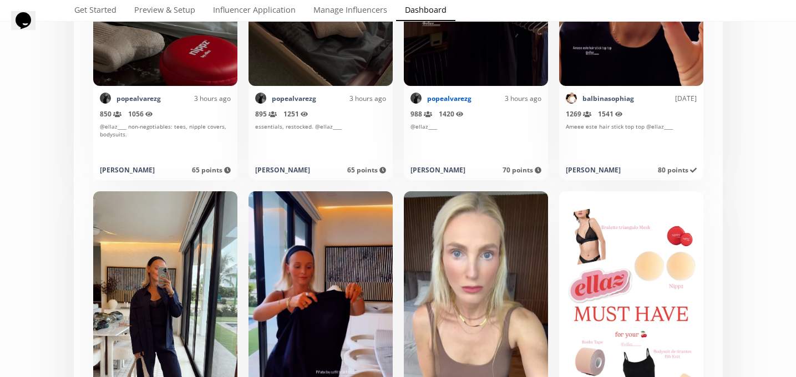
scroll to position [0, 0]
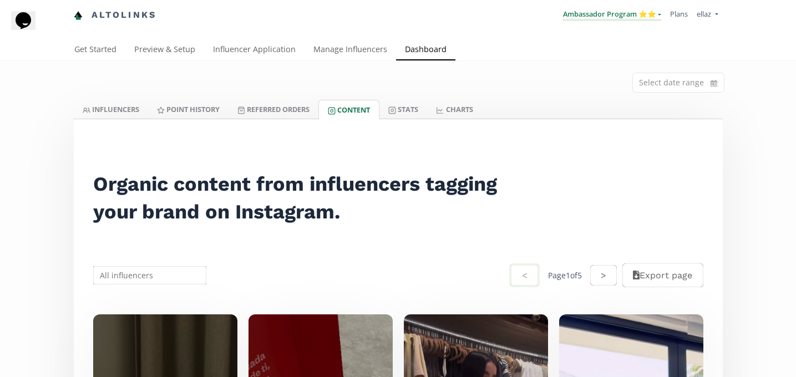
click at [612, 13] on link "Ambassador Program ⭐️⭐️" at bounding box center [612, 15] width 98 height 12
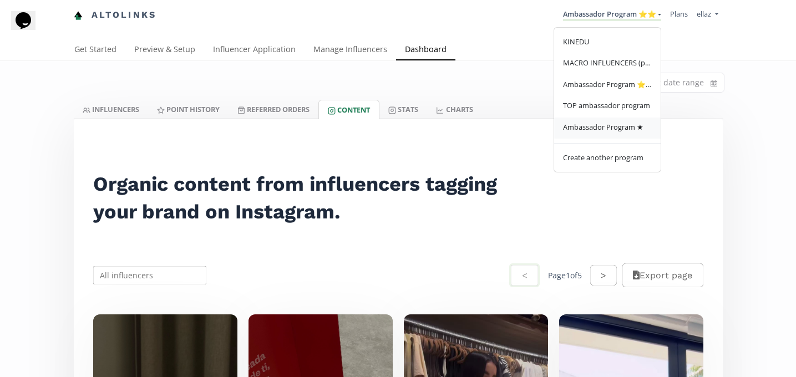
click at [603, 125] on span "Ambassador Program ★" at bounding box center [603, 127] width 80 height 10
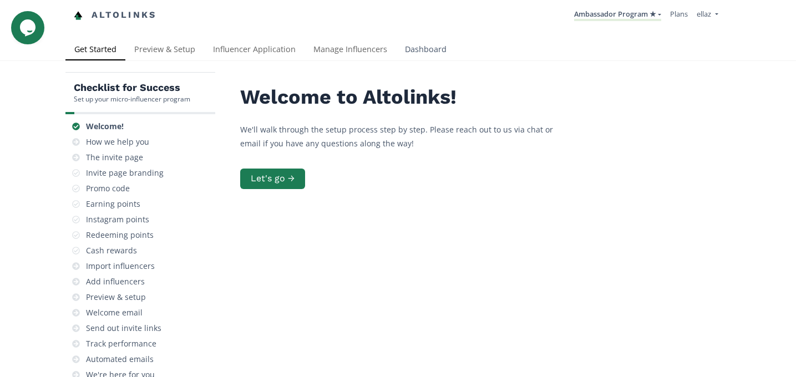
click at [420, 54] on link "Dashboard" at bounding box center [425, 50] width 59 height 22
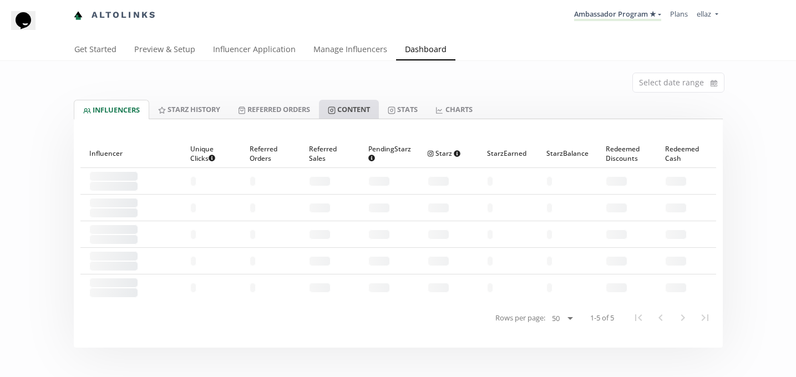
click at [348, 110] on link "Content" at bounding box center [349, 109] width 60 height 19
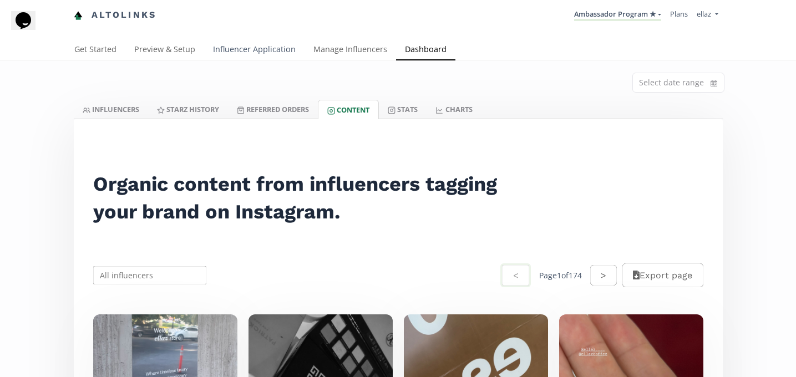
click at [249, 46] on link "Influencer Application" at bounding box center [254, 50] width 100 height 22
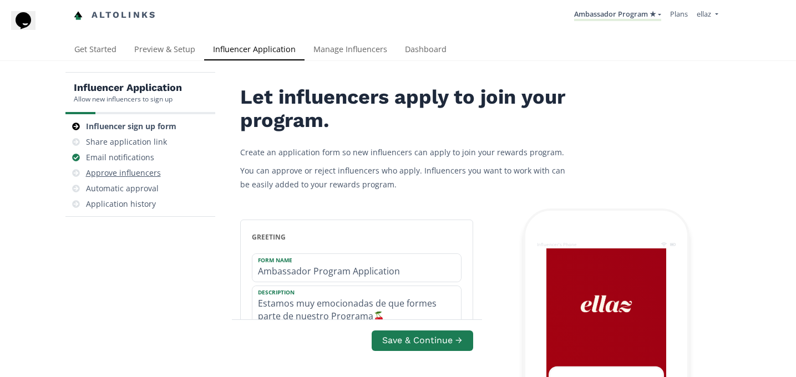
click at [150, 169] on div "Approve influencers" at bounding box center [123, 172] width 75 height 11
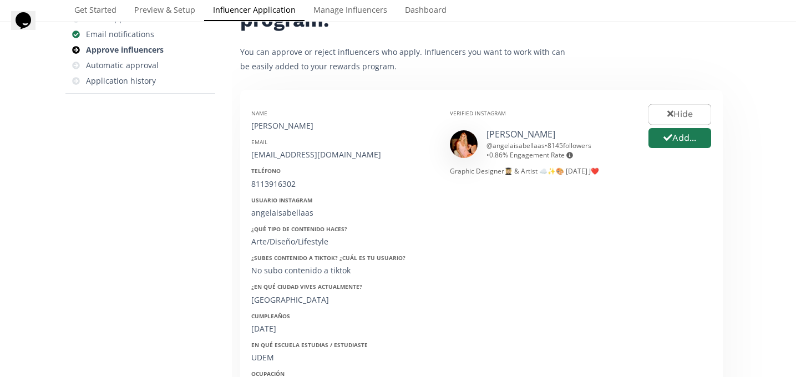
scroll to position [123, 0]
click at [492, 134] on link "[PERSON_NAME]" at bounding box center [520, 135] width 69 height 12
click at [673, 138] on button "Add..." at bounding box center [680, 139] width 66 height 24
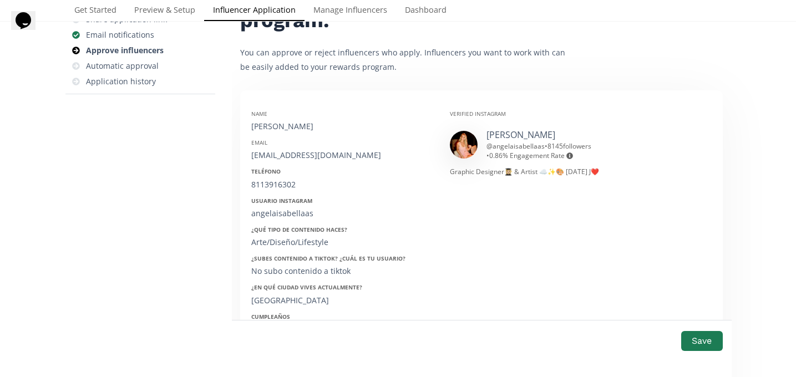
click at [291, 128] on div "[PERSON_NAME]" at bounding box center [342, 126] width 182 height 11
copy div "[PERSON_NAME]"
click at [283, 156] on div "[EMAIL_ADDRESS][DOMAIN_NAME]" at bounding box center [342, 155] width 182 height 11
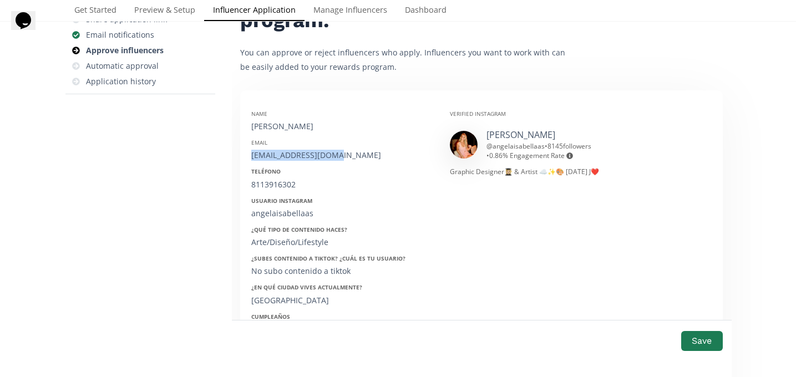
click at [283, 156] on div "[EMAIL_ADDRESS][DOMAIN_NAME]" at bounding box center [342, 155] width 182 height 11
copy div "[EMAIL_ADDRESS][DOMAIN_NAME]"
click at [269, 183] on div "8113916302" at bounding box center [342, 184] width 182 height 11
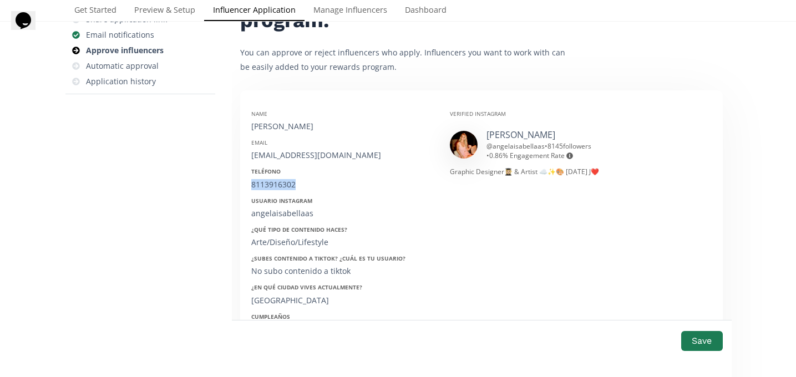
click at [269, 183] on div "8113916302" at bounding box center [342, 184] width 182 height 11
copy div "8113916302"
click at [277, 212] on div "angelaisabellaas" at bounding box center [342, 213] width 182 height 11
copy div "angelaisabellaas"
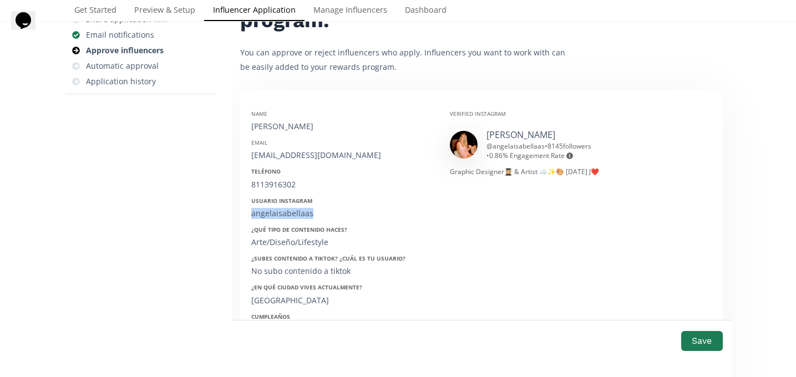
scroll to position [167, 0]
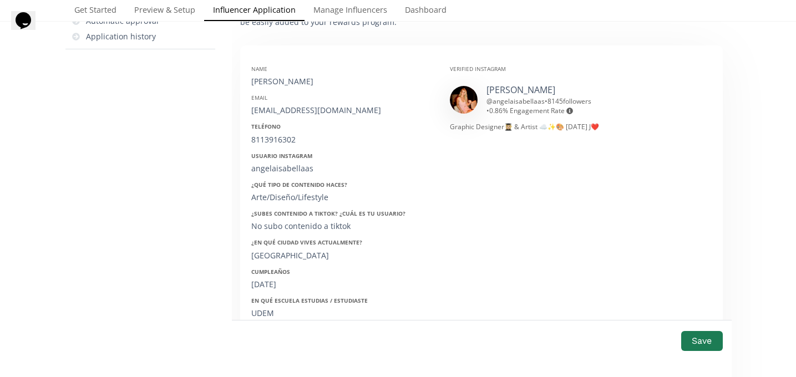
click at [272, 281] on div "07/03/1999" at bounding box center [342, 284] width 182 height 11
copy div "07/03/1999"
click at [683, 337] on button "Save" at bounding box center [701, 341] width 44 height 24
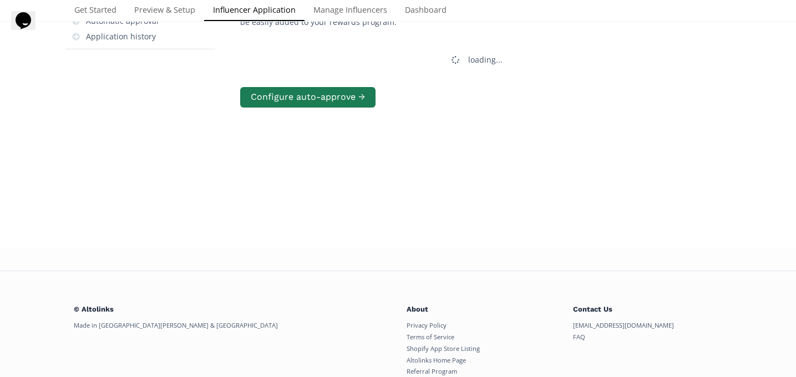
scroll to position [0, 0]
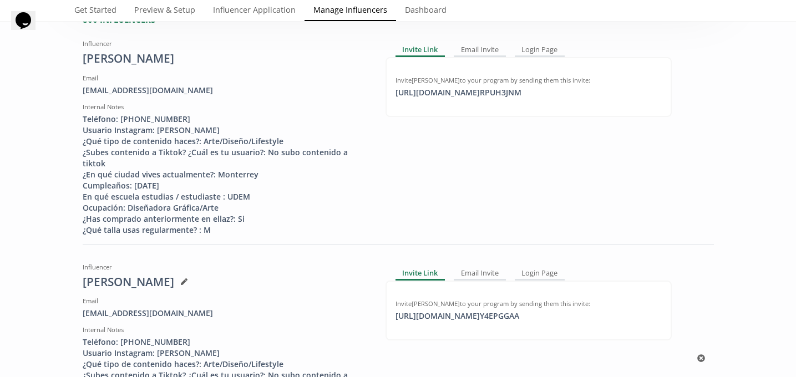
scroll to position [128, 0]
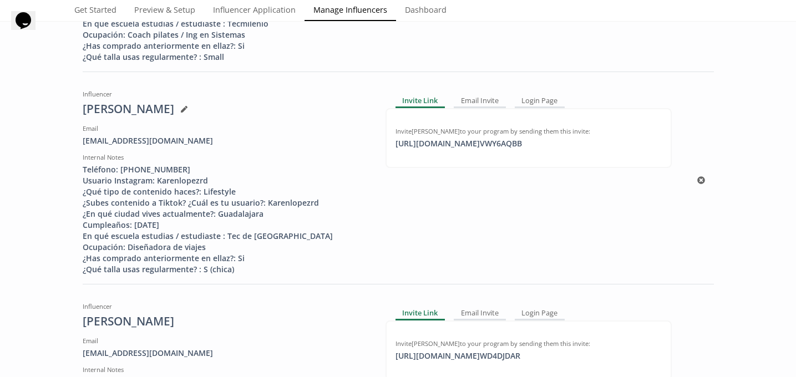
scroll to position [1192, 0]
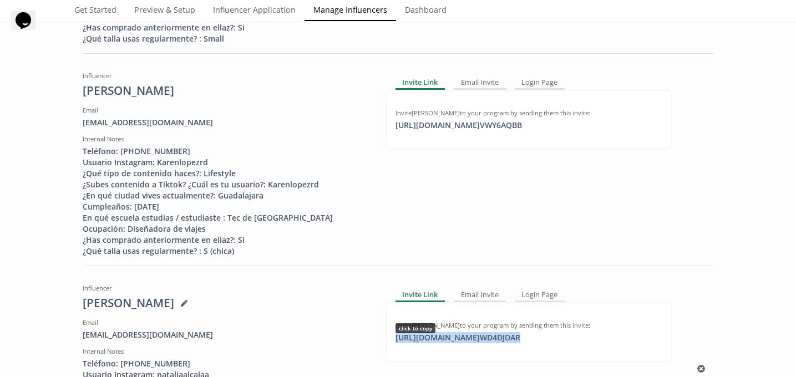
click at [506, 332] on div "[URL][DOMAIN_NAME] WD4DJDAR click to copy" at bounding box center [458, 337] width 138 height 11
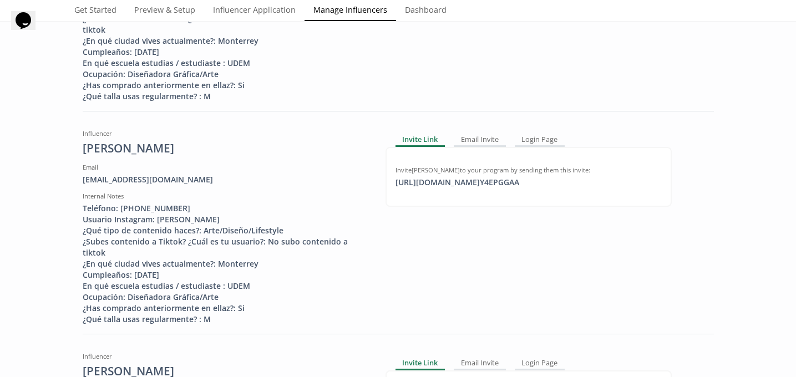
scroll to position [0, 0]
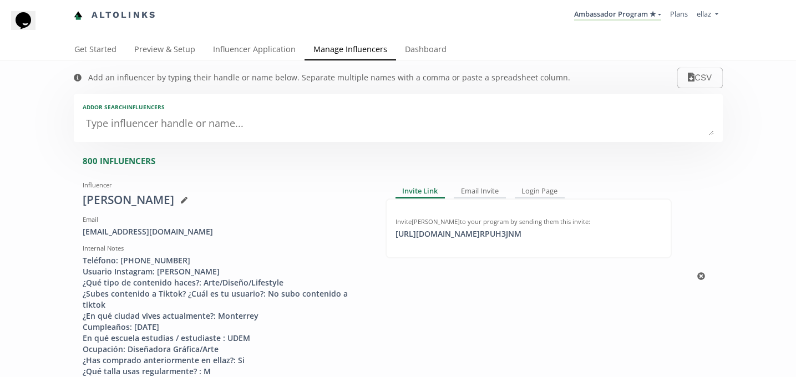
click at [132, 195] on div "[PERSON_NAME]" at bounding box center [226, 200] width 286 height 17
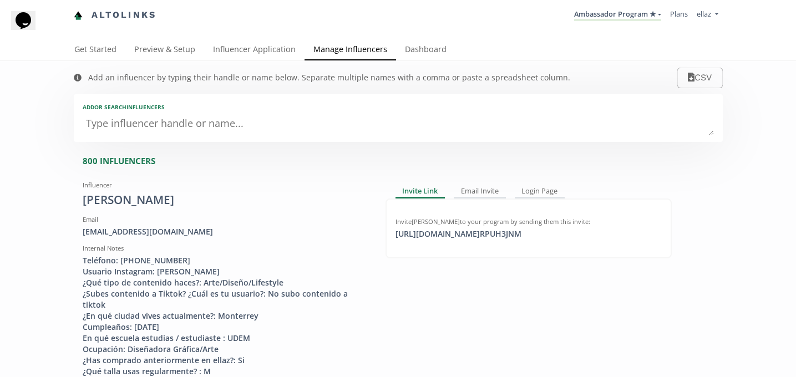
click at [162, 105] on div "Add or search INFLUENCERS" at bounding box center [398, 107] width 631 height 8
click at [162, 135] on textarea at bounding box center [398, 124] width 631 height 22
type textarea "ang"
type input "ang"
type input "ANG"
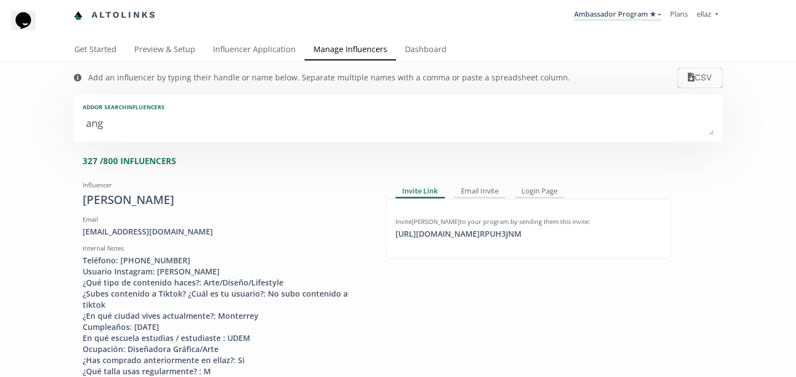
type textarea "ange"
type input "ange"
type input "ANGE"
type textarea "angel"
type input "angel"
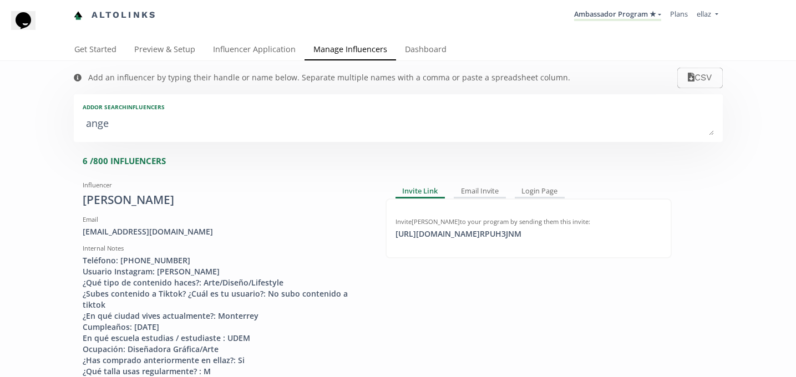
type input "ANGEL"
type textarea "angela"
type input "angela"
type input "ANGELA"
type textarea "angela i"
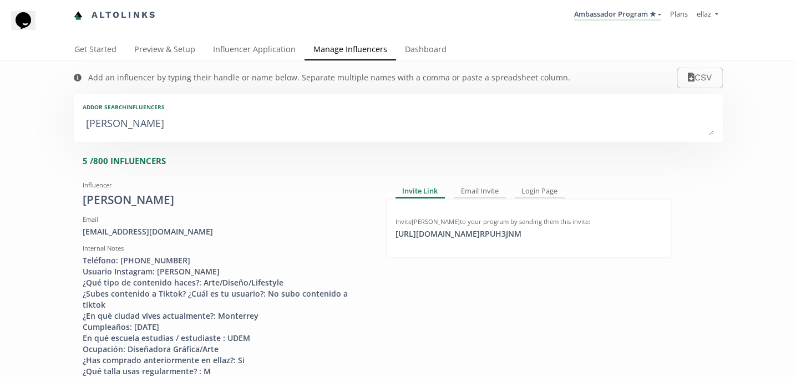
type input "angela i"
type textarea "angela is"
type input "angela is"
type textarea "angela isa"
type input "angela isa"
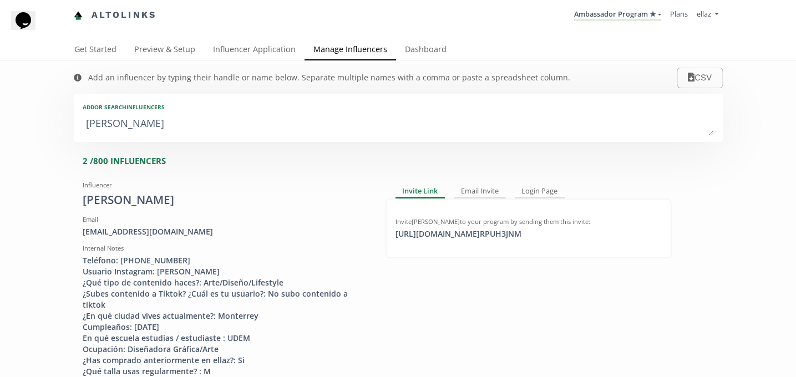
type textarea "angela isab"
type input "angela isab"
type textarea "angela isabe"
type input "angela isabe"
type textarea "angela isabel"
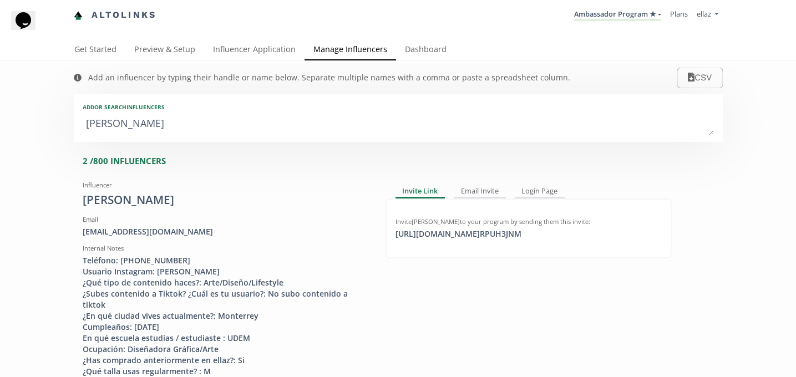
type input "angela isabel"
type textarea "angela isabell"
type input "angela isabell"
type textarea "angela isabella"
type input "angela isabella"
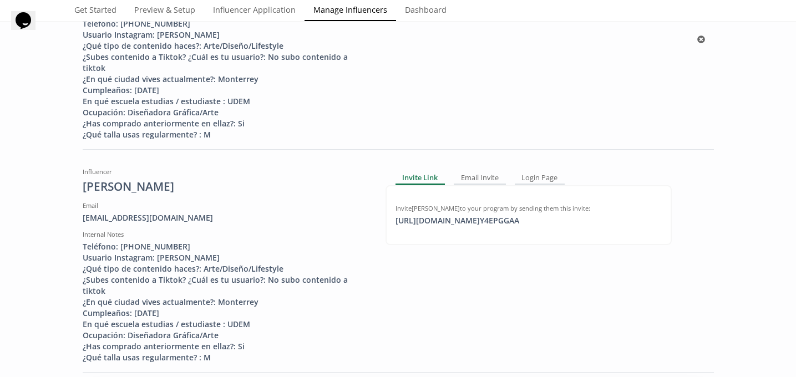
scroll to position [237, 0]
type textarea "angela isabella"
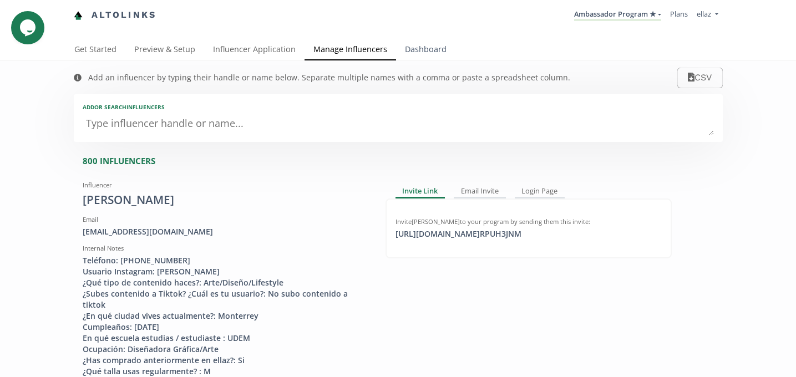
click at [429, 50] on link "Dashboard" at bounding box center [425, 50] width 59 height 22
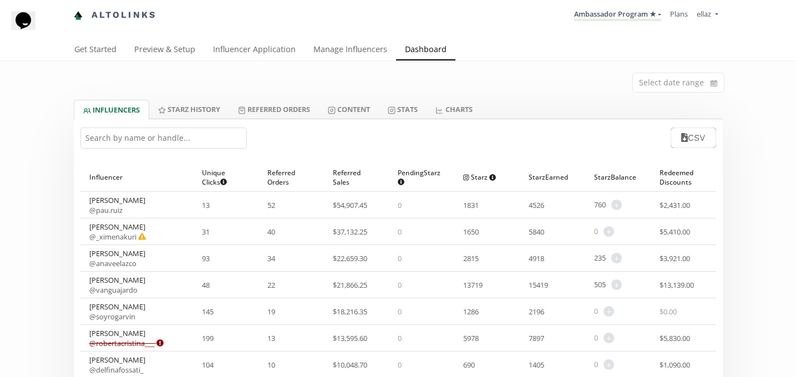
click at [142, 143] on input "text" at bounding box center [163, 138] width 166 height 21
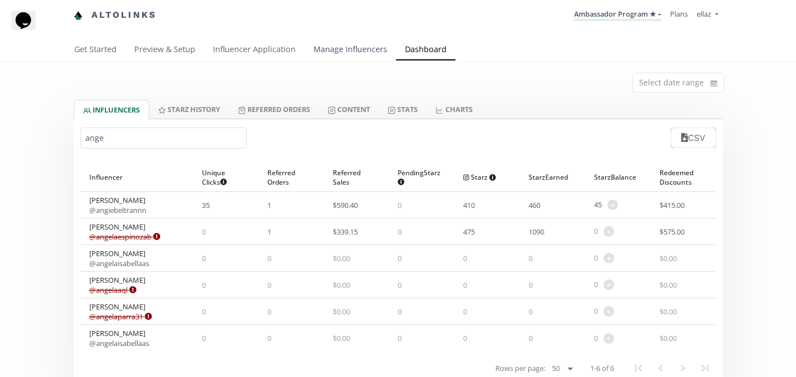
type input "ange"
click at [319, 58] on link "Manage Influencers" at bounding box center [349, 50] width 91 height 22
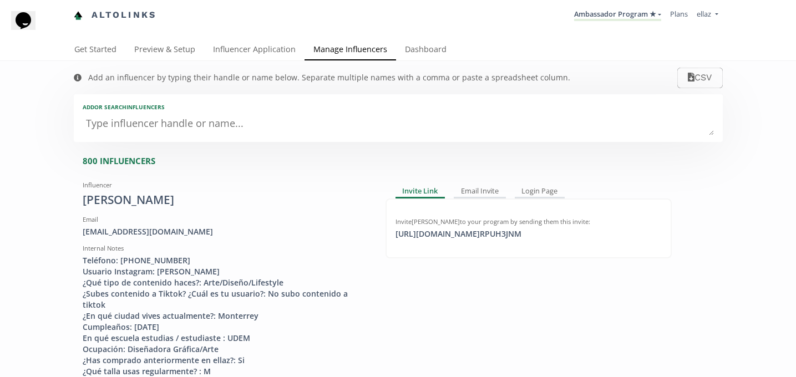
click at [222, 138] on div "Add or search INFLUENCERS" at bounding box center [398, 118] width 649 height 48
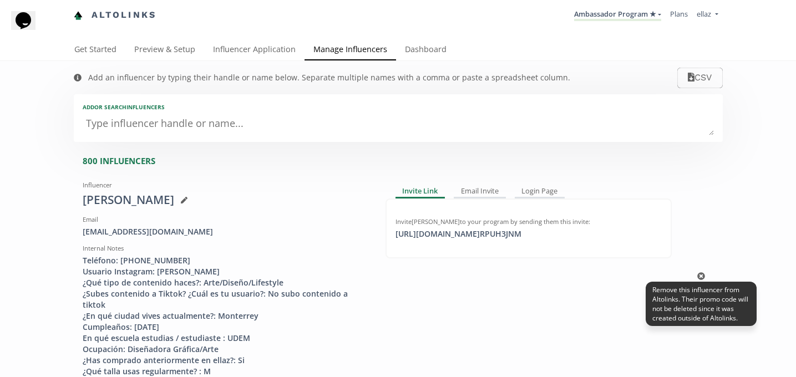
click at [700, 282] on div "Remove this influencer from Altolinks. Their promo code will not be deleted sin…" at bounding box center [700, 304] width 111 height 45
click at [700, 272] on icon at bounding box center [701, 276] width 8 height 8
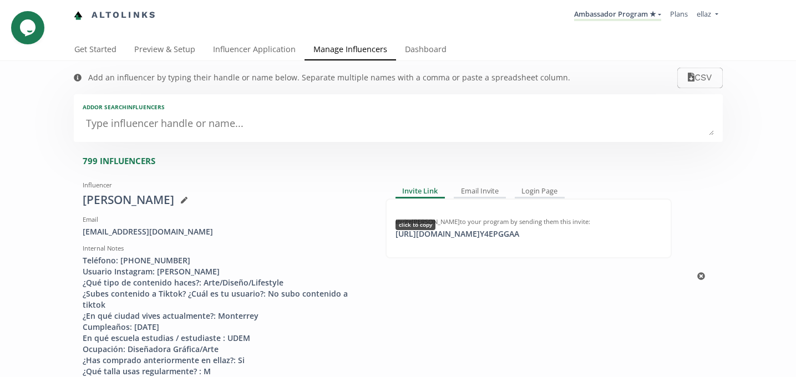
click at [495, 235] on div "https://app.altolinks.com/invite/ Y4EPGGAA click to copy" at bounding box center [457, 233] width 137 height 11
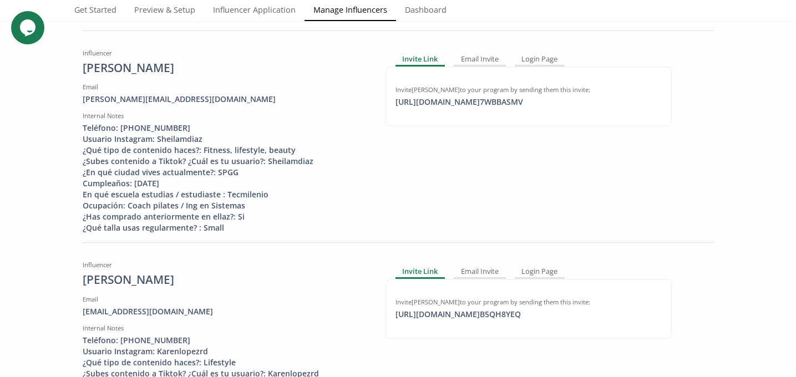
scroll to position [365, 0]
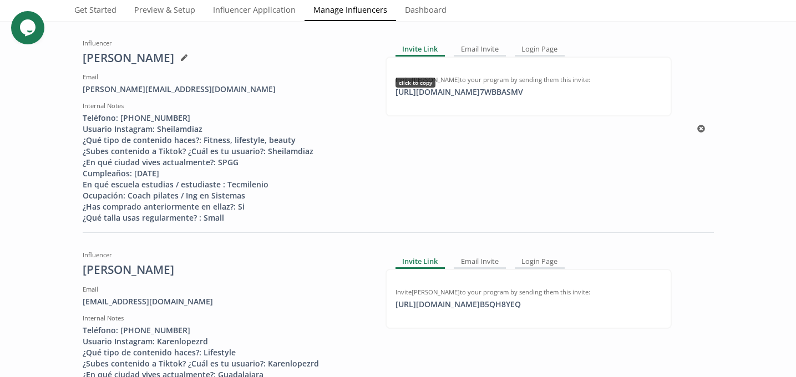
click at [478, 87] on div "https://app.altolinks.com/invite/ 7WBBASMV click to copy" at bounding box center [459, 92] width 141 height 11
copy div "https://app.altolinks.c"
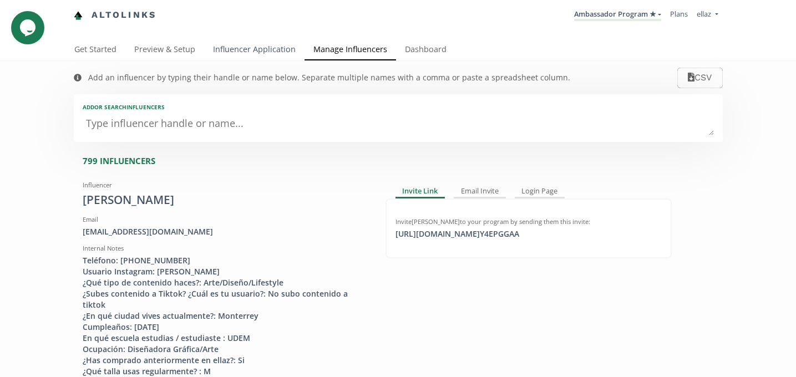
click at [235, 47] on link "Influencer Application" at bounding box center [254, 50] width 100 height 22
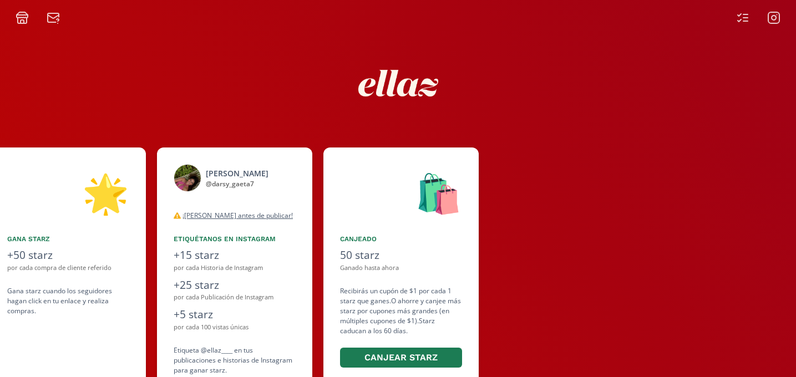
scroll to position [0, 665]
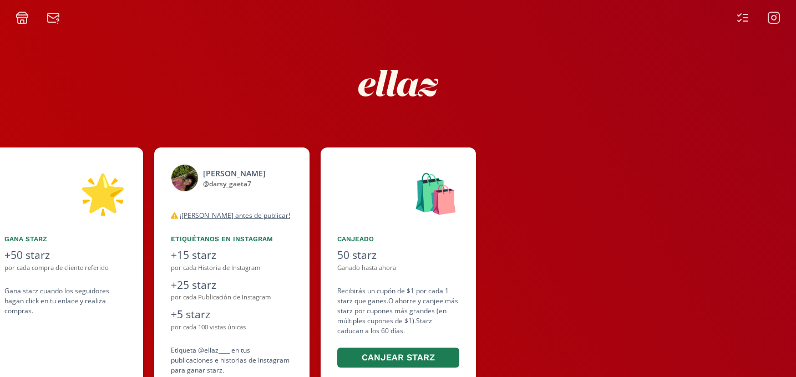
click at [742, 17] on icon at bounding box center [742, 17] width 13 height 13
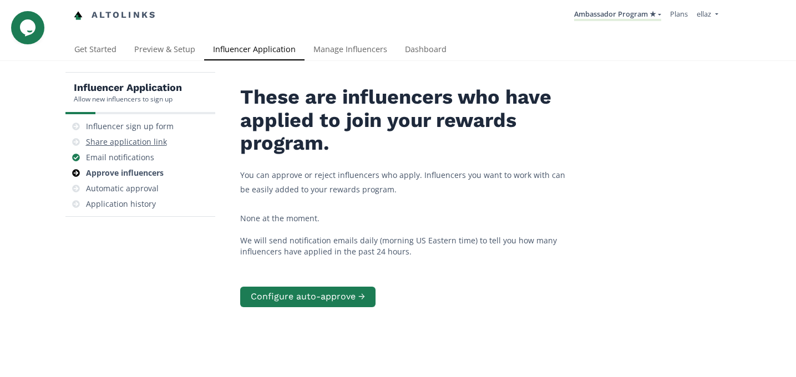
click at [134, 149] on div "Share application link" at bounding box center [140, 142] width 141 height 16
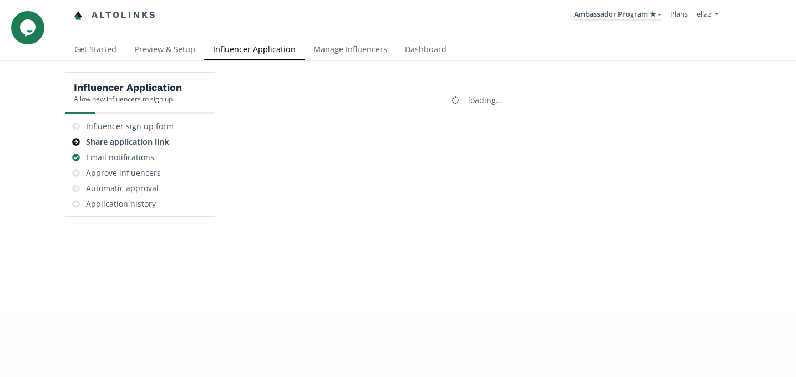
click at [136, 164] on div "Email notifications" at bounding box center [140, 158] width 141 height 16
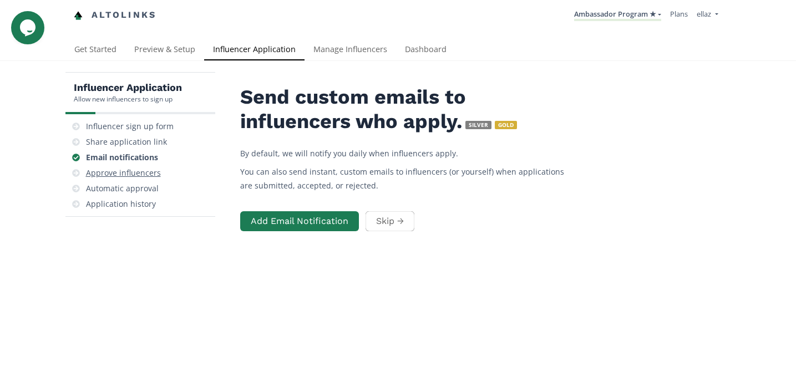
click at [139, 177] on div "Approve influencers" at bounding box center [123, 172] width 75 height 11
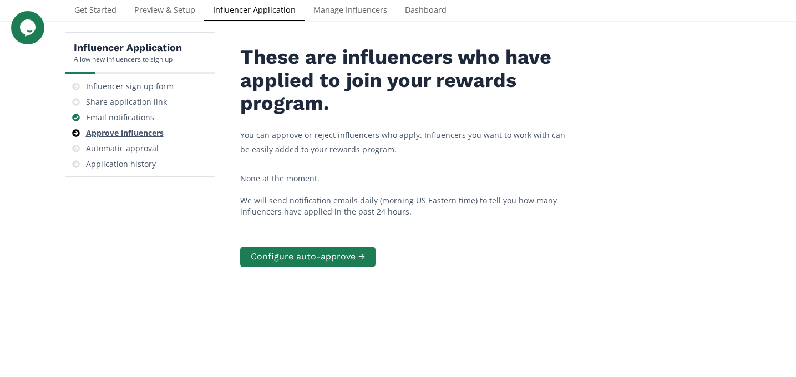
scroll to position [44, 0]
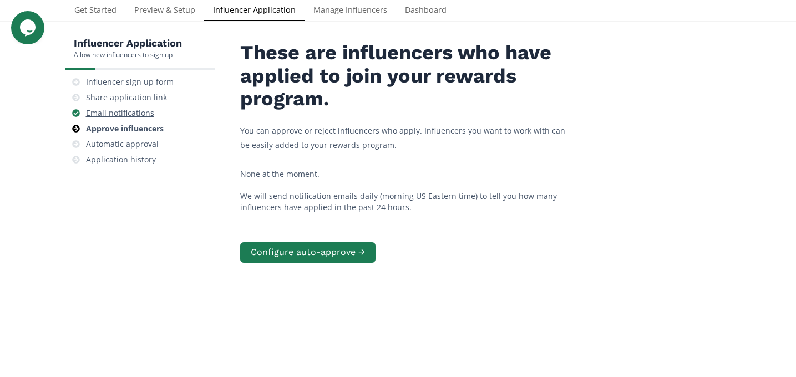
click at [138, 116] on div "Email notifications" at bounding box center [120, 113] width 68 height 11
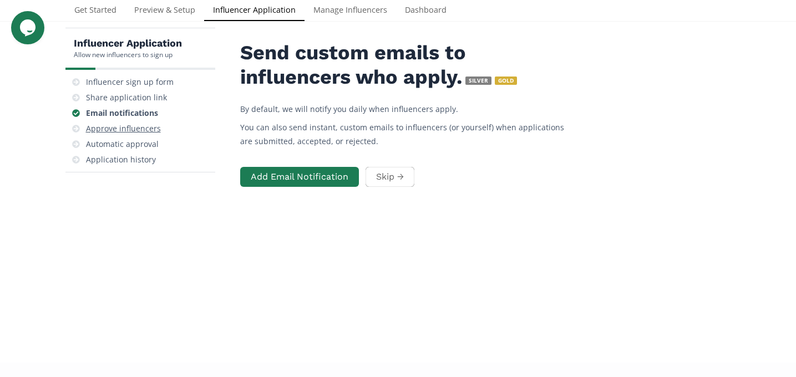
click at [133, 129] on div "Approve influencers" at bounding box center [123, 128] width 75 height 11
